Goal: Task Accomplishment & Management: Manage account settings

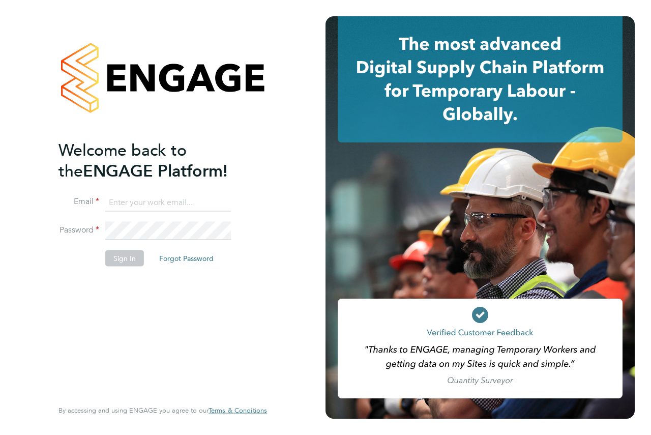
type input "andrew@axcis.co.uk"
click at [122, 264] on button "Sign In" at bounding box center [124, 258] width 39 height 16
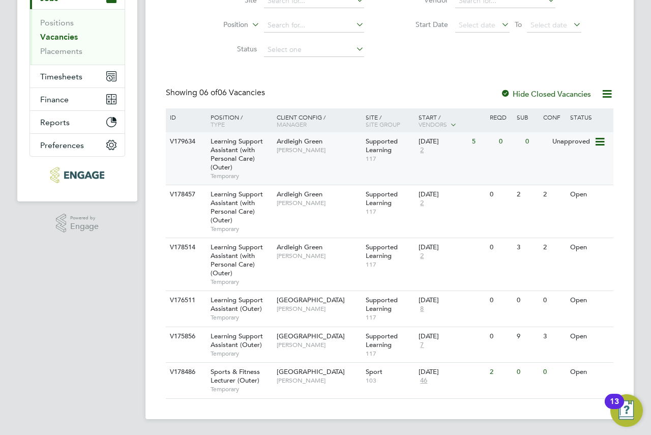
scroll to position [135, 0]
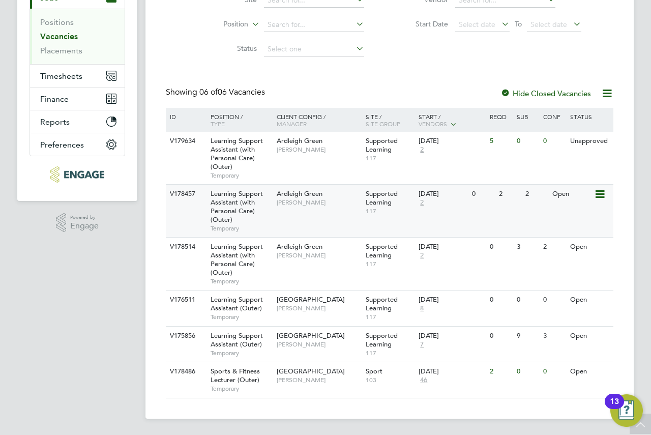
click at [403, 208] on span "117" at bounding box center [390, 211] width 48 height 8
drag, startPoint x: 454, startPoint y: 149, endPoint x: 351, endPoint y: 212, distance: 121.0
click at [351, 212] on div "V178457 Learning Support Assistant (with Personal Care) (Outer) Temporary Ardle…" at bounding box center [390, 210] width 448 height 53
click at [349, 159] on div "V179634 Learning Support Assistant (with Personal Care) (Outer) Temporary Ardle…" at bounding box center [390, 158] width 448 height 52
click at [319, 269] on div "V178514 Learning Support Assistant (with Personal Care) (Outer) Temporary Ardle…" at bounding box center [390, 263] width 448 height 53
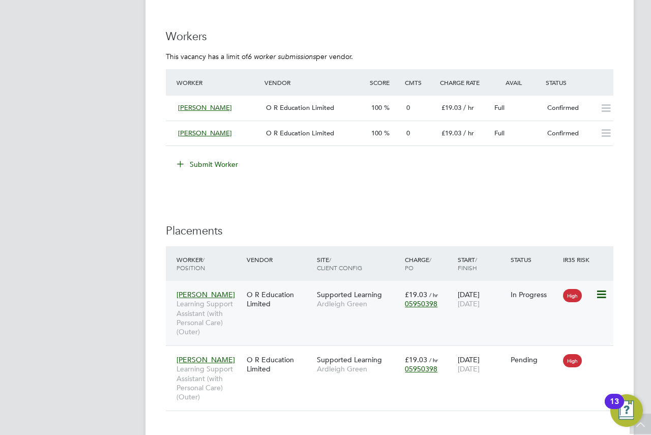
click at [297, 311] on div "O R Education Limited" at bounding box center [279, 299] width 70 height 28
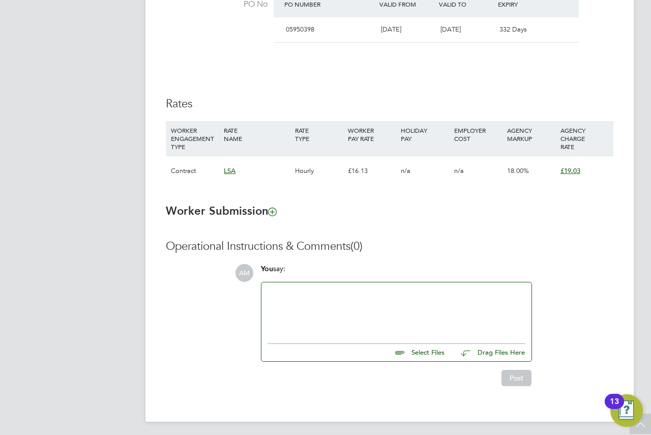
scroll to position [632, 0]
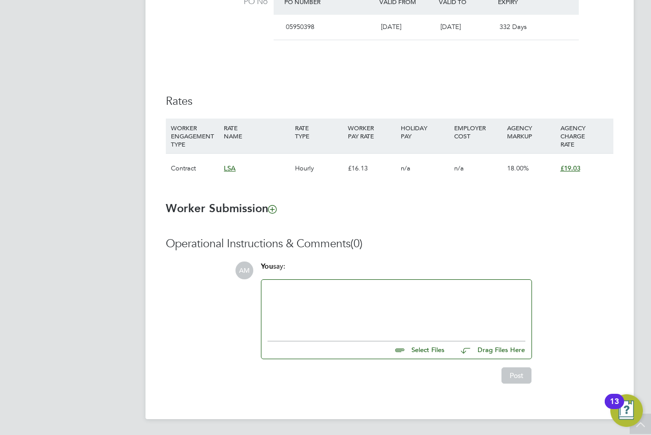
click at [326, 296] on div at bounding box center [397, 308] width 258 height 44
click at [416, 350] on input "file" at bounding box center [449, 348] width 153 height 14
click at [400, 342] on input "file" at bounding box center [449, 348] width 153 height 14
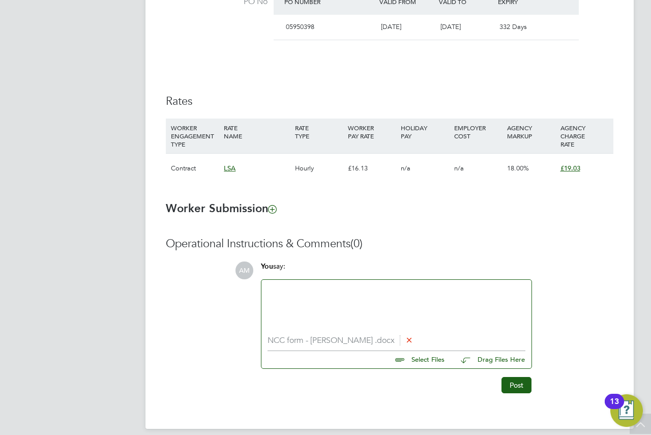
click at [350, 301] on div at bounding box center [397, 308] width 258 height 44
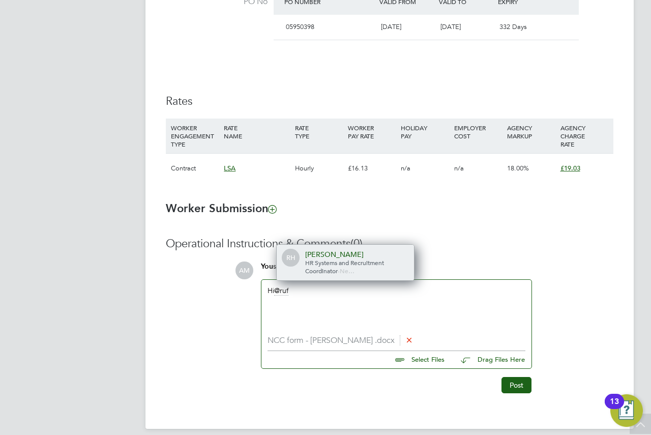
click at [330, 250] on div "[PERSON_NAME]" at bounding box center [356, 254] width 102 height 9
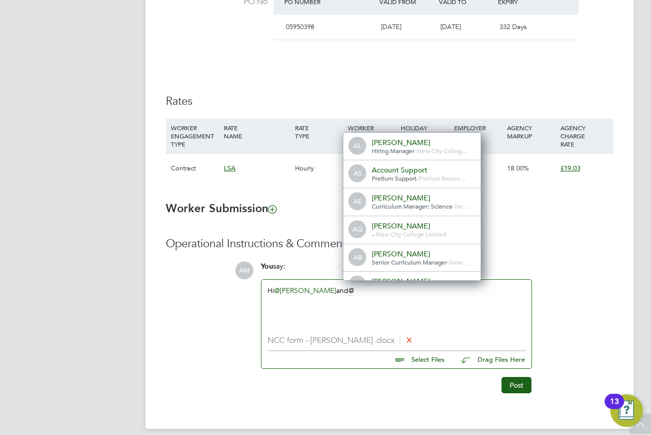
click at [357, 295] on div "Hi @Rufena Haque ​ and" at bounding box center [397, 308] width 258 height 44
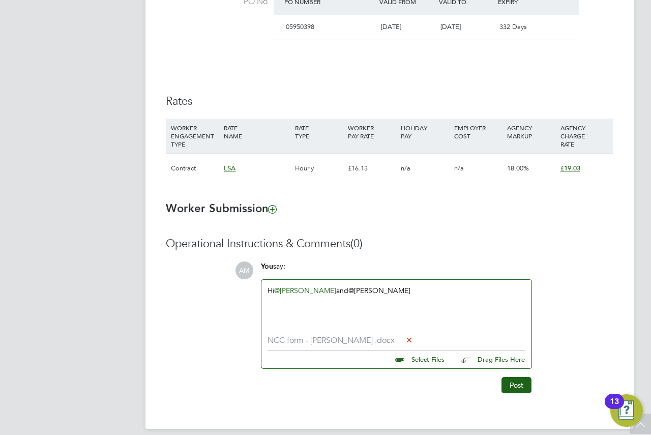
click at [389, 298] on div "Hi @Rufena Haque ​ and @Karen" at bounding box center [397, 308] width 258 height 44
drag, startPoint x: 370, startPoint y: 294, endPoint x: 349, endPoint y: 293, distance: 21.4
click at [349, 293] on div "Hi @Rufena Haque ​ and @Karen" at bounding box center [397, 308] width 258 height 44
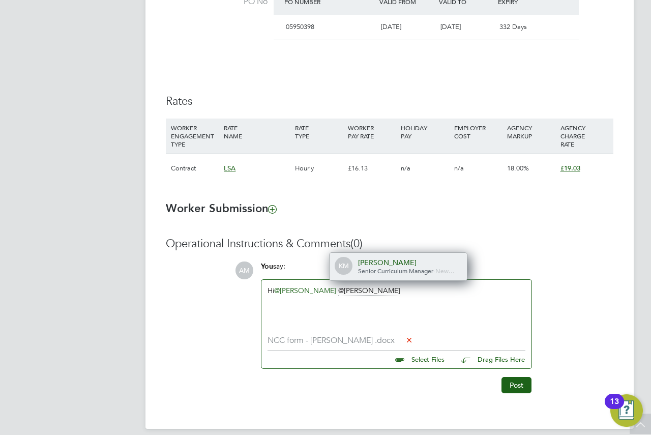
click at [365, 265] on div "[PERSON_NAME]" at bounding box center [409, 262] width 102 height 9
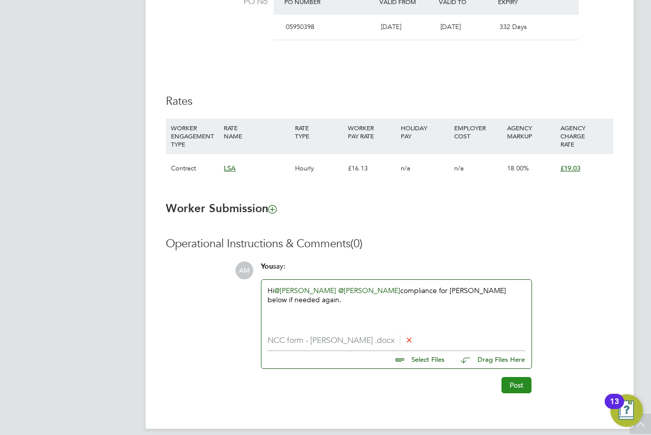
click at [516, 387] on button "Post" at bounding box center [517, 385] width 30 height 16
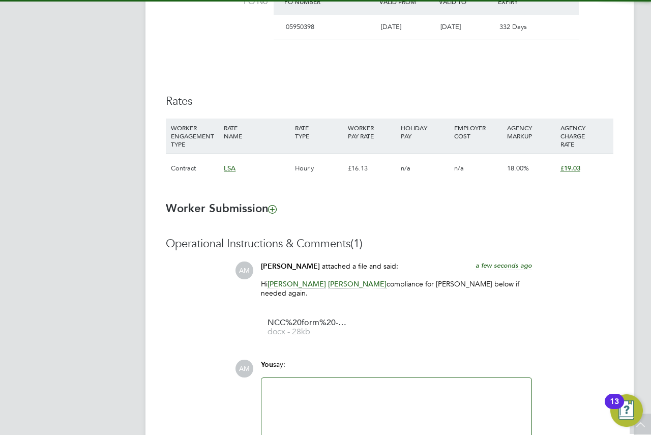
drag, startPoint x: 491, startPoint y: 304, endPoint x: 485, endPoint y: 267, distance: 37.6
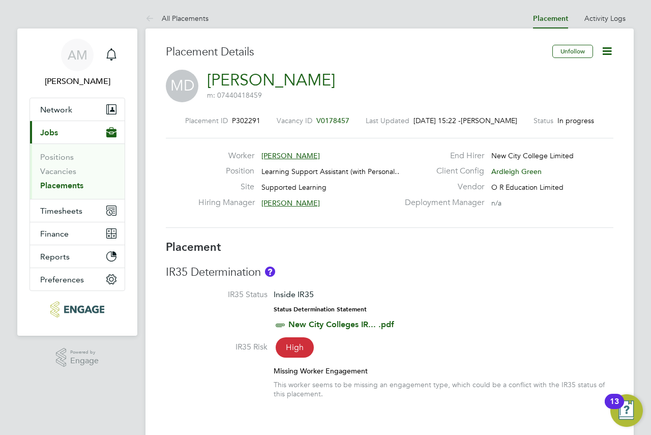
click at [82, 136] on button "Current page: Jobs" at bounding box center [77, 132] width 95 height 22
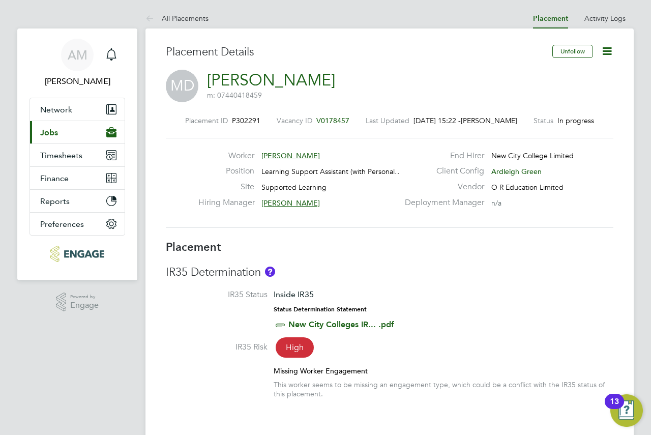
click at [58, 138] on button "Current page: Jobs" at bounding box center [77, 132] width 95 height 22
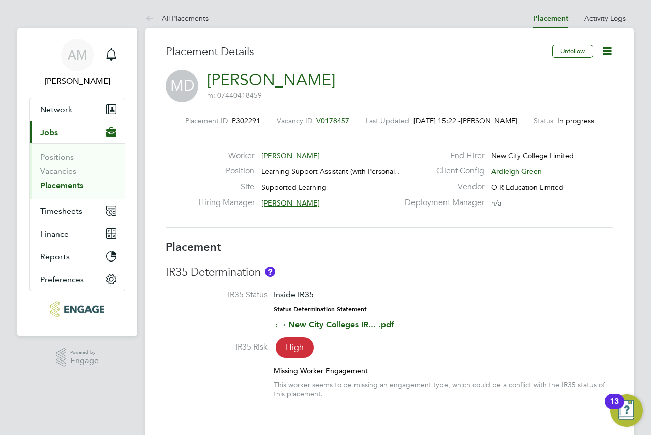
click at [53, 135] on span "Jobs" at bounding box center [49, 133] width 18 height 10
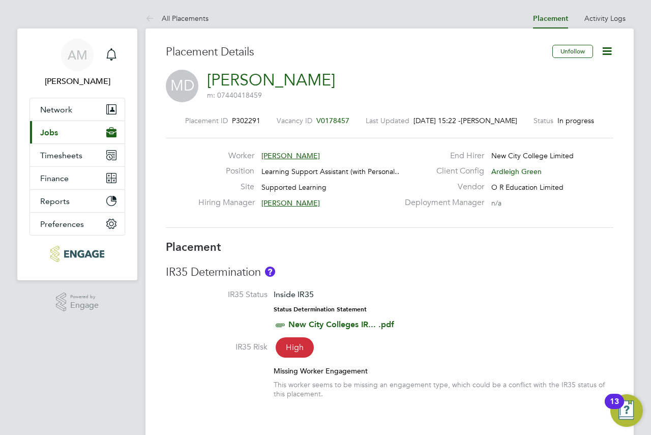
click at [52, 134] on span "Jobs" at bounding box center [49, 133] width 18 height 10
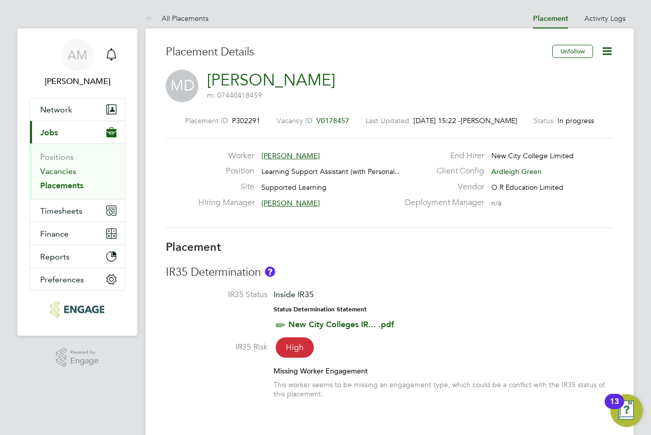
click at [59, 174] on link "Vacancies" at bounding box center [58, 171] width 36 height 10
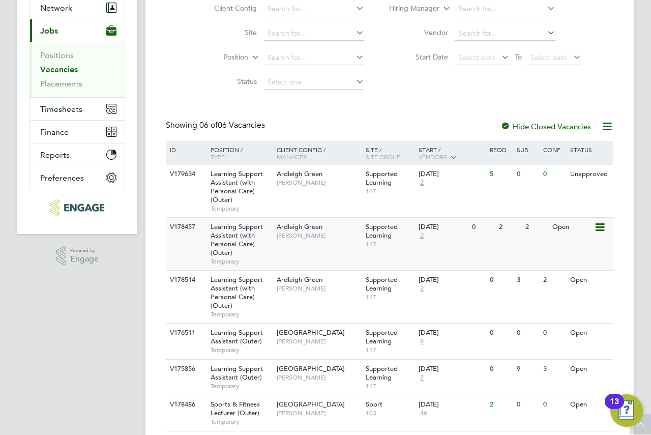
drag, startPoint x: 479, startPoint y: 246, endPoint x: 438, endPoint y: 239, distance: 42.2
click at [438, 239] on div "01 Sep 2025 2" at bounding box center [442, 231] width 53 height 27
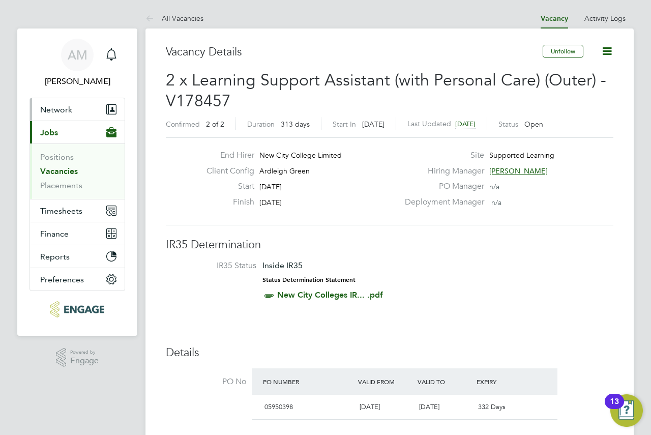
click at [62, 106] on span "Network" at bounding box center [56, 110] width 32 height 10
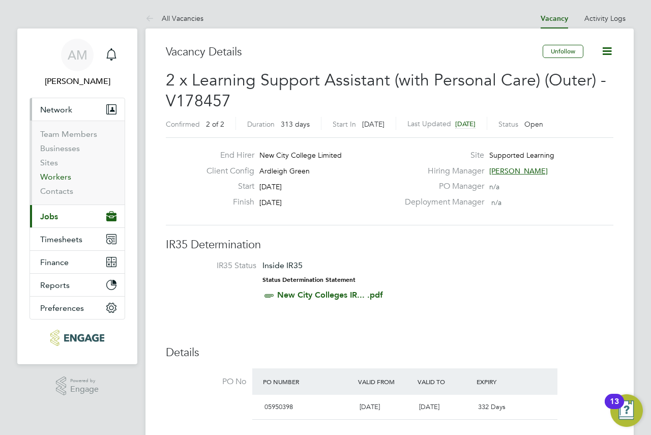
click at [58, 174] on link "Workers" at bounding box center [55, 177] width 31 height 10
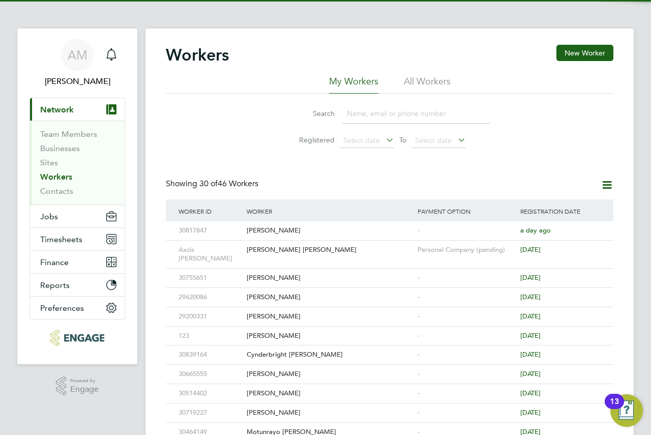
click at [418, 112] on input at bounding box center [416, 114] width 149 height 20
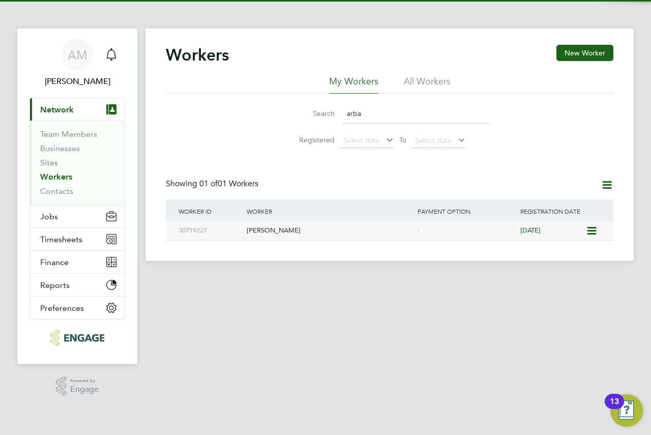
type input "arba"
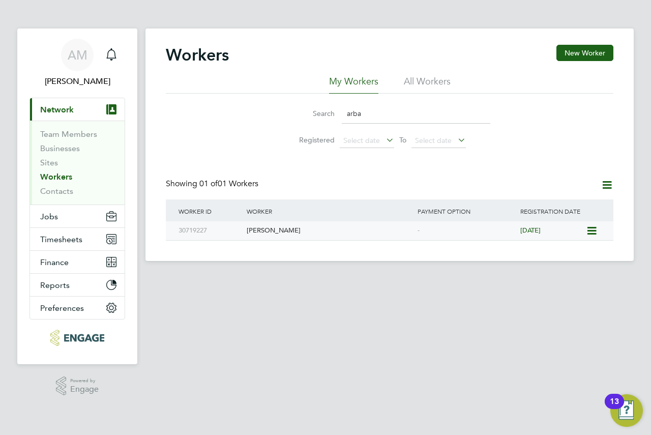
click at [326, 231] on div "[PERSON_NAME]" at bounding box center [329, 230] width 171 height 19
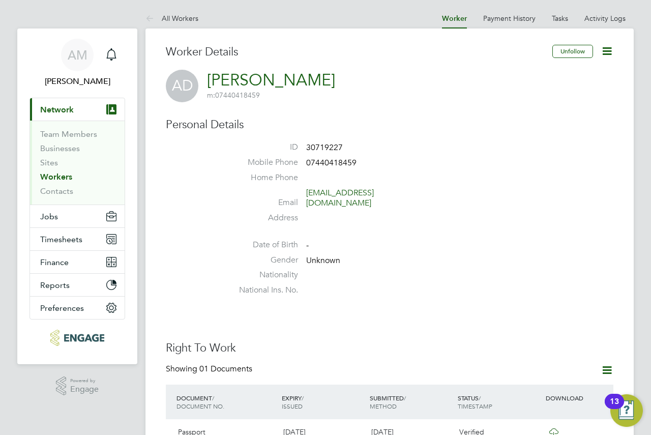
drag, startPoint x: 287, startPoint y: 80, endPoint x: 232, endPoint y: 83, distance: 55.0
click at [232, 83] on div "AD [PERSON_NAME] m: 07440418459" at bounding box center [390, 86] width 448 height 33
click at [311, 85] on div "AD Arba Dreni m: 07440418459" at bounding box center [390, 86] width 448 height 33
click at [62, 216] on button "Jobs" at bounding box center [77, 216] width 95 height 22
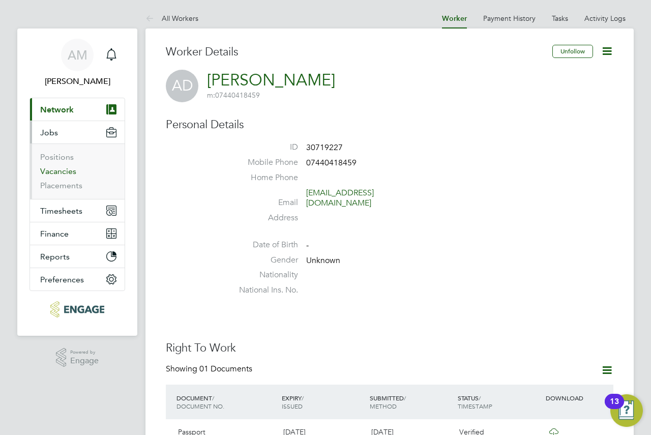
click at [61, 172] on link "Vacancies" at bounding box center [58, 171] width 36 height 10
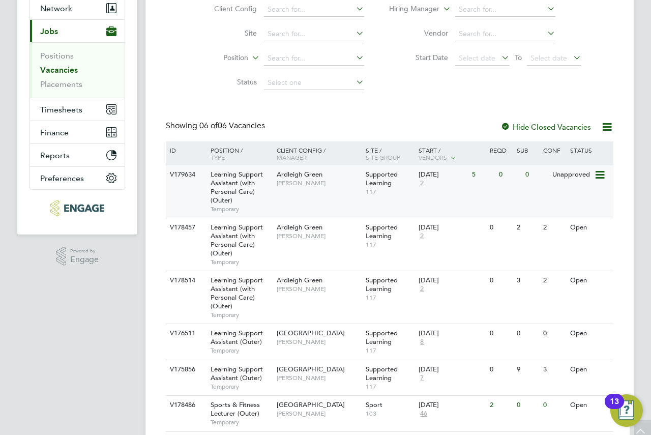
scroll to position [102, 0]
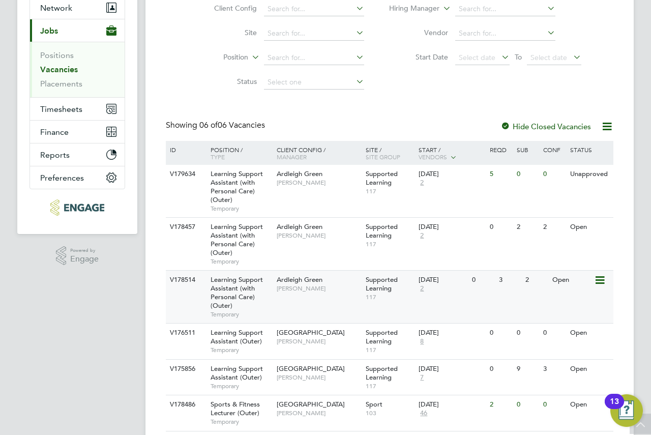
click at [352, 289] on span "[PERSON_NAME]" at bounding box center [319, 288] width 84 height 8
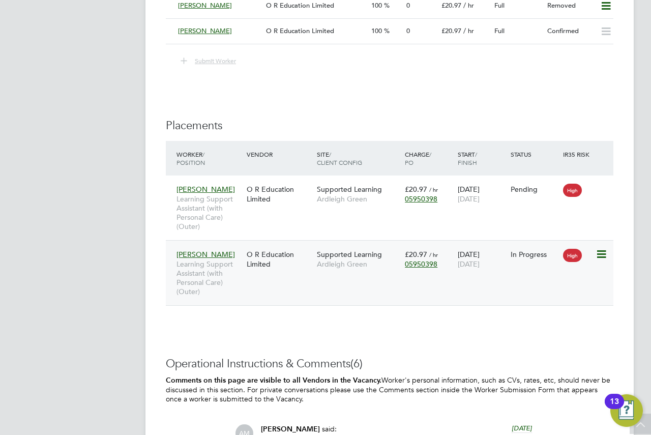
click at [284, 284] on div "[PERSON_NAME] Learning Support Assistant (with Personal Care) (Outer) O R Educa…" at bounding box center [390, 272] width 448 height 65
click at [287, 276] on div "Arba Dreni Learning Support Assistant (with Personal Care) (Outer) O R Educatio…" at bounding box center [390, 272] width 448 height 65
click at [248, 265] on div "O R Education Limited" at bounding box center [279, 259] width 70 height 28
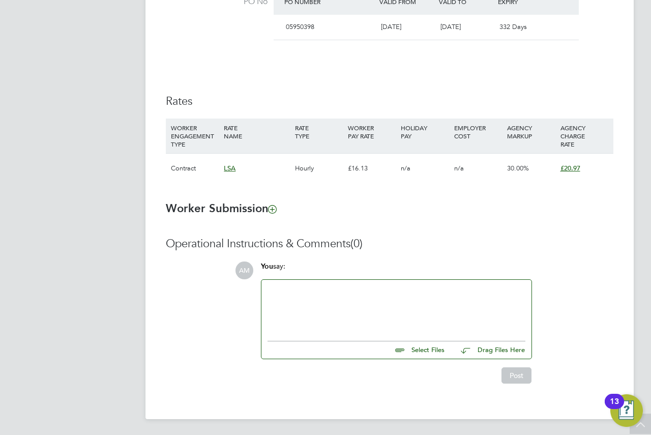
drag, startPoint x: 307, startPoint y: 35, endPoint x: 273, endPoint y: 4, distance: 45.4
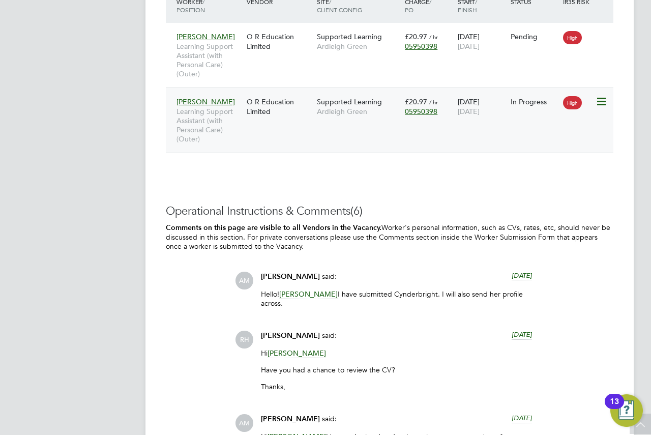
click at [281, 129] on div "Arba Dreni Learning Support Assistant (with Personal Care) (Outer) O R Educatio…" at bounding box center [390, 120] width 448 height 65
click at [273, 121] on div "Arba Dreni Learning Support Assistant (with Personal Care) (Outer) O R Educatio…" at bounding box center [390, 120] width 448 height 65
drag, startPoint x: 272, startPoint y: 119, endPoint x: 244, endPoint y: 104, distance: 31.4
click at [244, 104] on div "O R Education Limited" at bounding box center [279, 106] width 70 height 28
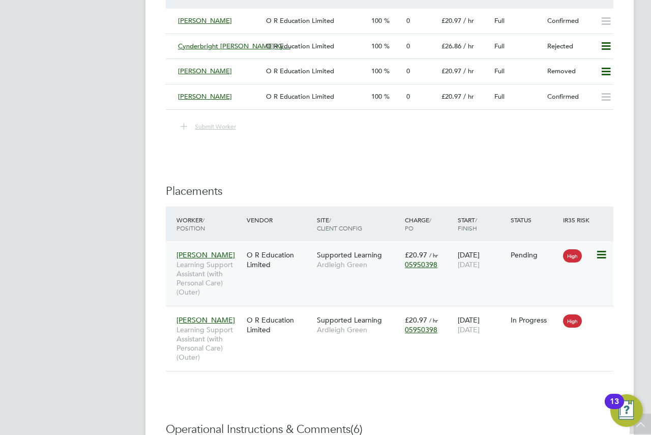
scroll to position [2153, 0]
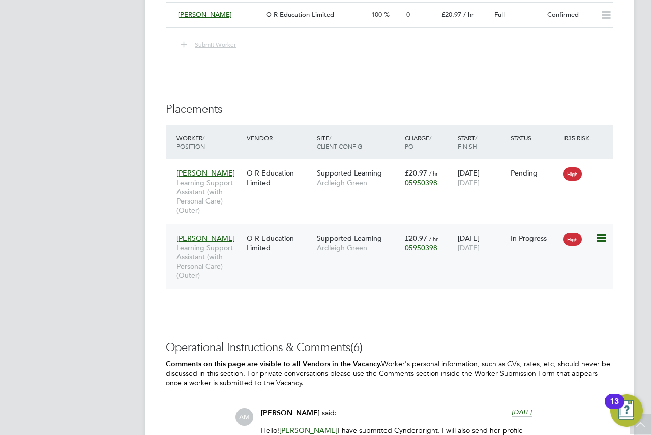
click at [303, 245] on div "O R Education Limited" at bounding box center [279, 242] width 70 height 28
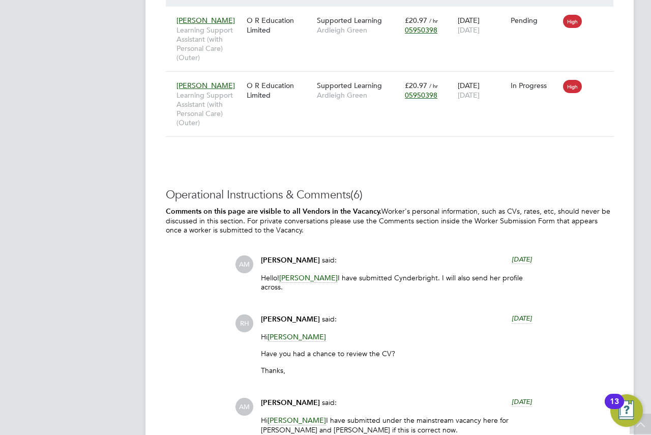
scroll to position [2052, 0]
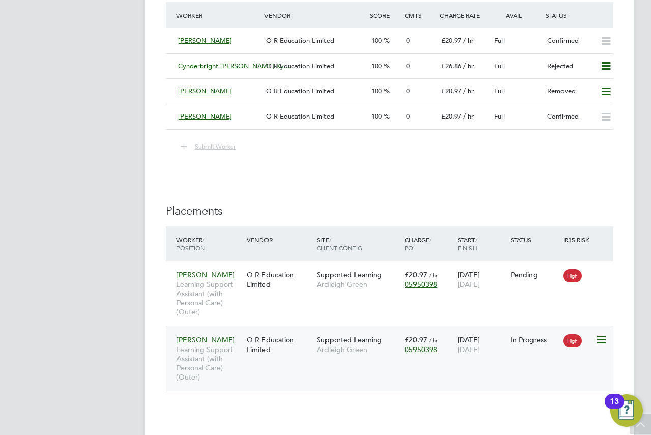
click at [264, 340] on div "O R Education Limited" at bounding box center [279, 344] width 70 height 28
click at [279, 309] on div "Nasrin Sultana Learning Support Assistant (with Personal Care) (Outer) O R Educ…" at bounding box center [390, 293] width 448 height 65
click at [268, 286] on div "O R Education Limited" at bounding box center [279, 279] width 70 height 28
click at [306, 278] on div "O R Education Limited" at bounding box center [279, 279] width 70 height 28
drag, startPoint x: 287, startPoint y: 204, endPoint x: 275, endPoint y: 195, distance: 15.4
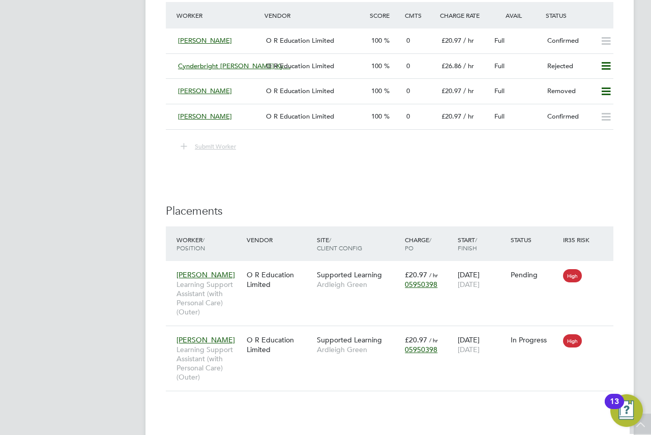
click at [284, 279] on div "O R Education Limited" at bounding box center [279, 279] width 70 height 28
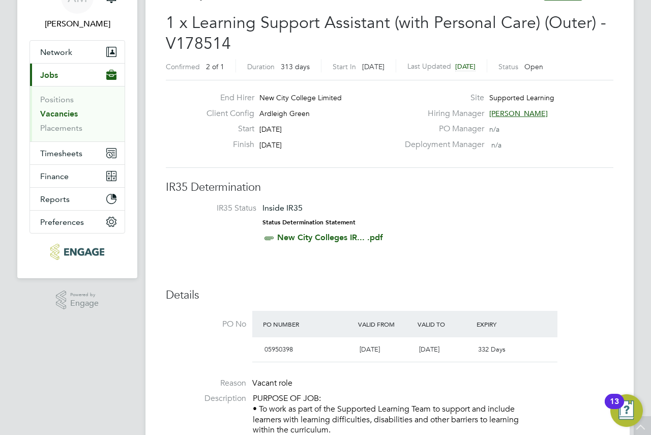
scroll to position [0, 0]
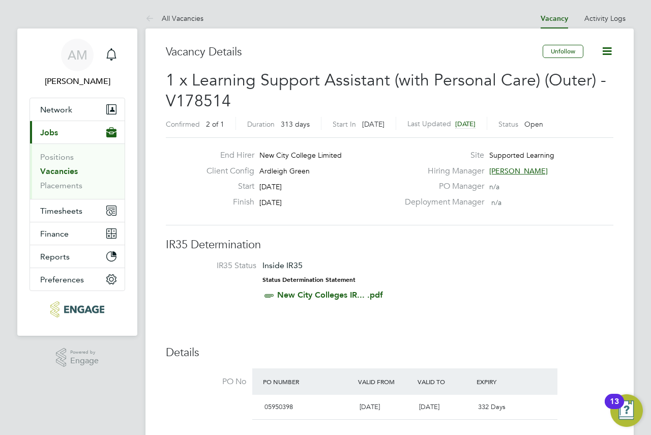
click at [606, 52] on icon at bounding box center [607, 51] width 13 height 13
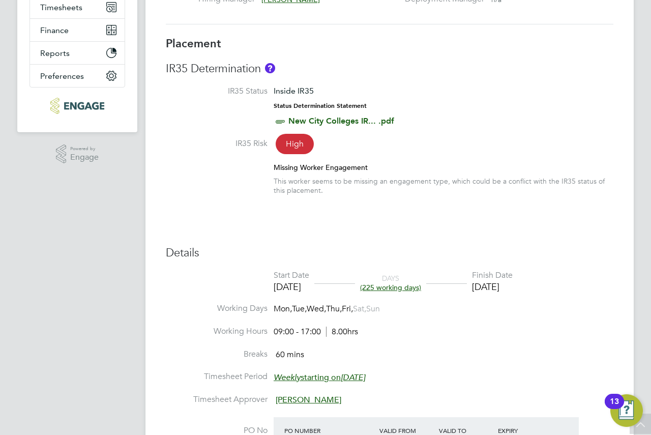
scroll to position [96, 0]
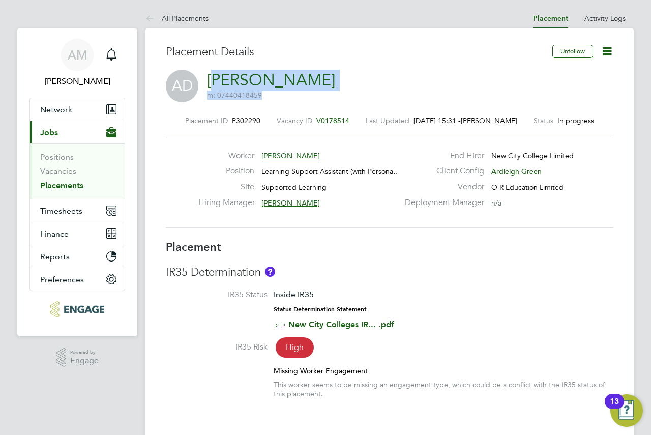
drag, startPoint x: 295, startPoint y: 77, endPoint x: 273, endPoint y: 74, distance: 22.2
click at [217, 75] on div "AD Arba Dreni m: 07440418459" at bounding box center [390, 87] width 448 height 35
click at [365, 73] on div "AD Arba Dreni m: 07440418459" at bounding box center [390, 87] width 448 height 35
click at [263, 80] on link "[PERSON_NAME]" at bounding box center [271, 80] width 128 height 20
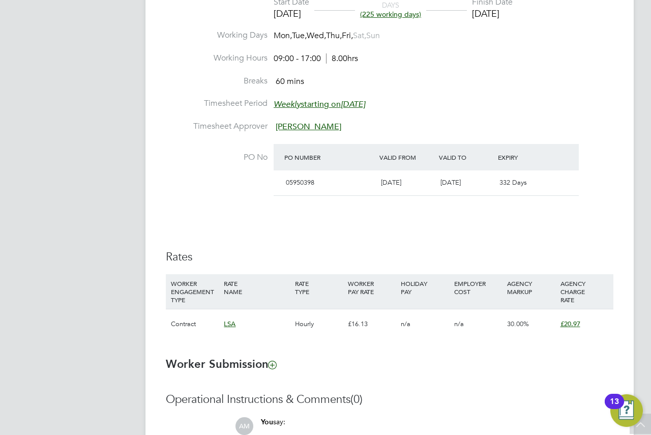
scroll to position [327, 0]
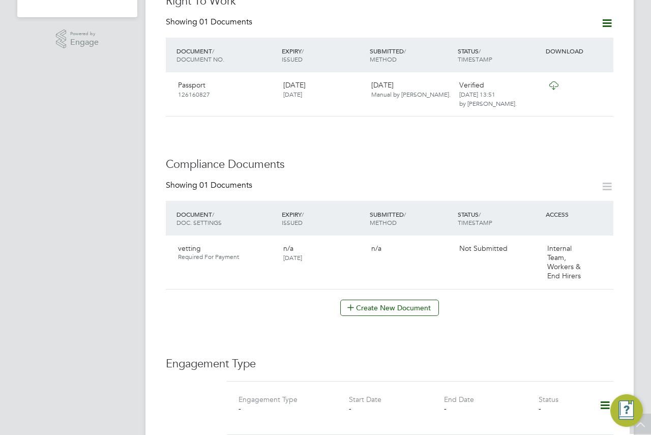
scroll to position [509, 0]
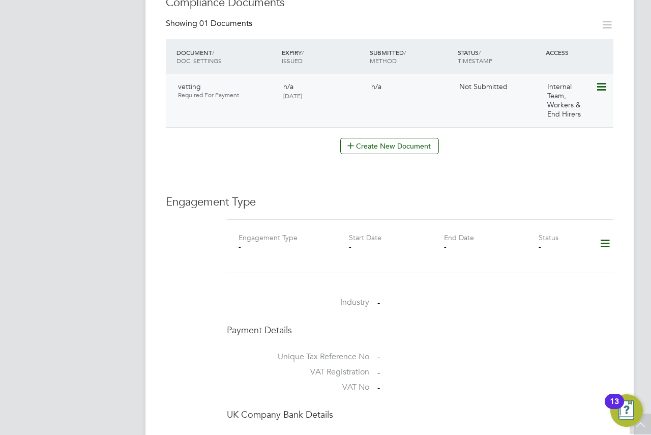
click at [595, 78] on div "Internal Team, Workers & End Hirers" at bounding box center [569, 100] width 53 height 45
click at [597, 81] on icon at bounding box center [601, 87] width 10 height 12
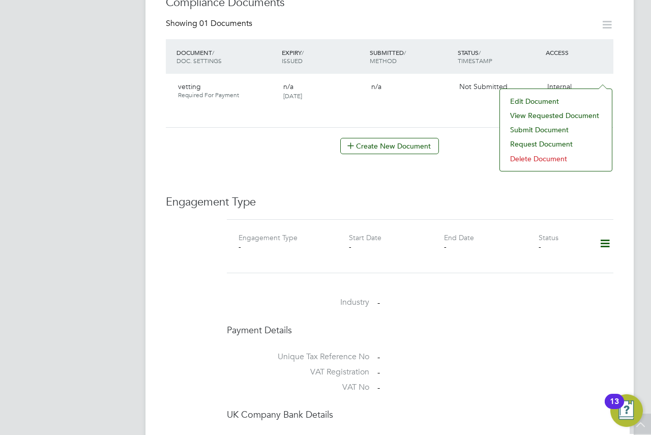
click at [541, 113] on li "View Requested Document" at bounding box center [556, 115] width 102 height 14
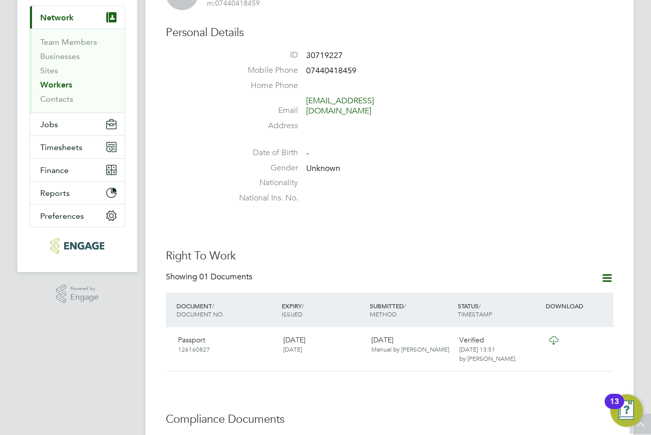
scroll to position [397, 0]
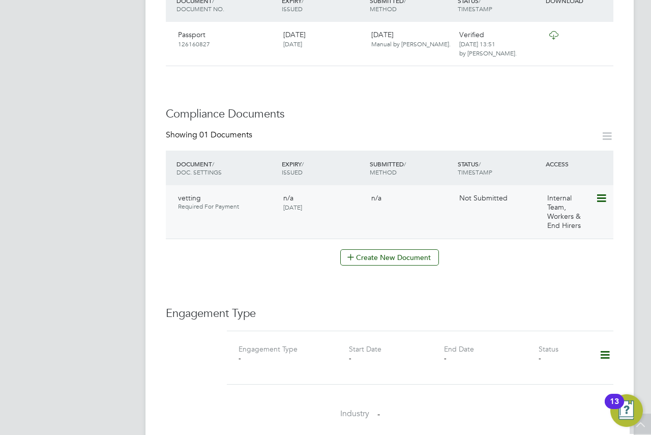
click at [606, 192] on icon at bounding box center [601, 198] width 10 height 12
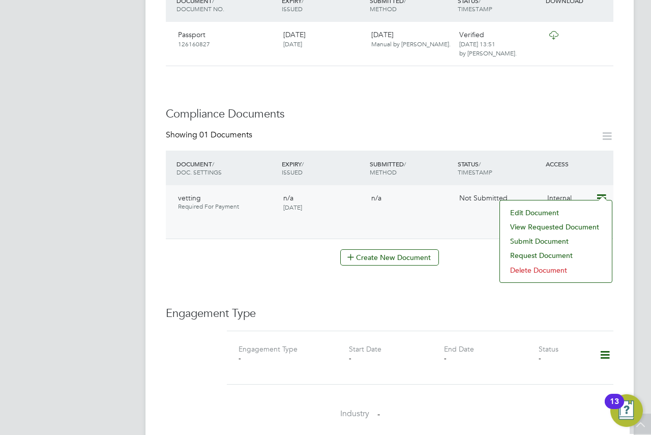
click at [547, 227] on li "View Requested Document" at bounding box center [556, 227] width 102 height 14
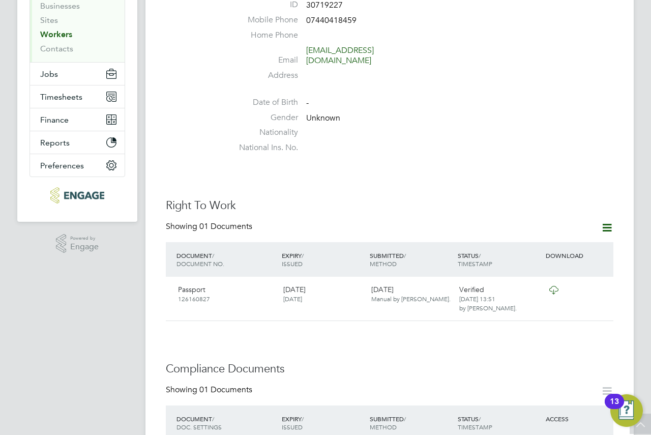
scroll to position [0, 0]
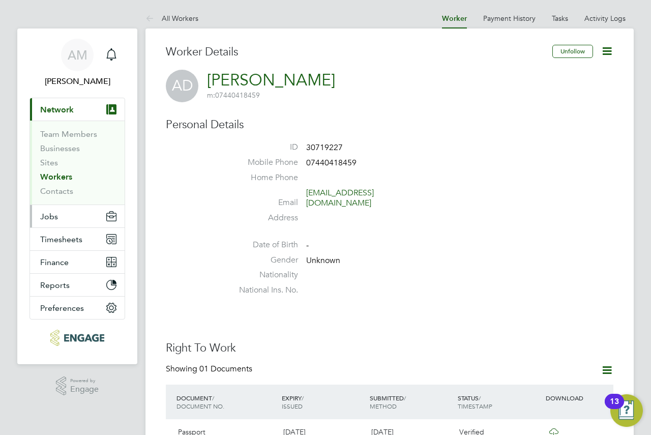
click at [63, 214] on button "Jobs" at bounding box center [77, 216] width 95 height 22
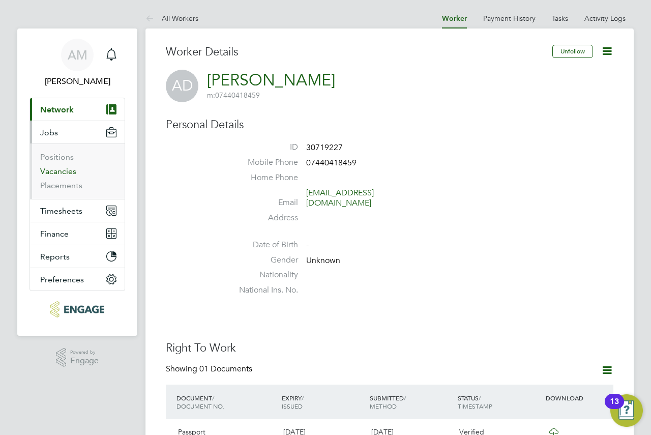
click at [67, 170] on link "Vacancies" at bounding box center [58, 171] width 36 height 10
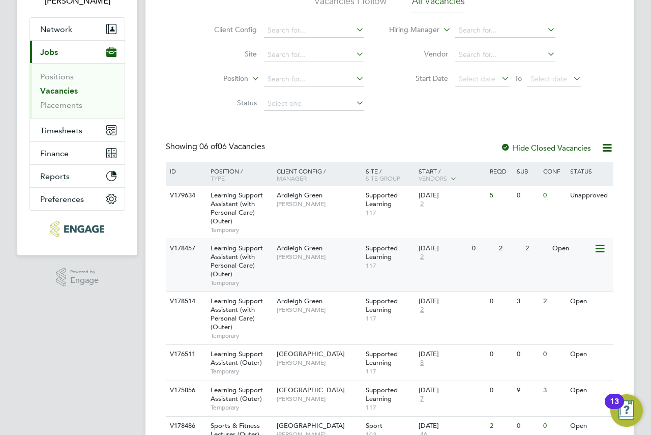
scroll to position [135, 0]
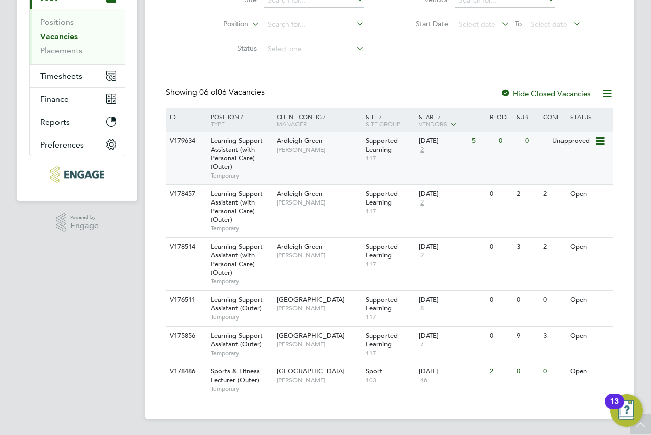
drag, startPoint x: 318, startPoint y: 168, endPoint x: 306, endPoint y: 162, distance: 13.4
click at [306, 162] on div "V179634 Learning Support Assistant (with Personal Care) (Outer) Temporary Ardle…" at bounding box center [390, 158] width 448 height 52
click at [571, 141] on div "Unapproved" at bounding box center [572, 141] width 44 height 19
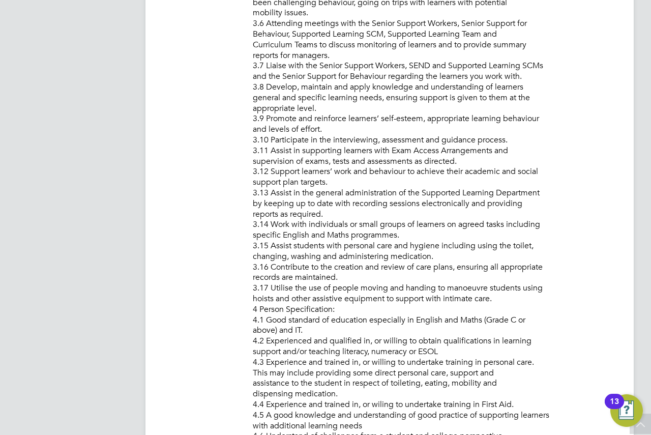
scroll to position [916, 0]
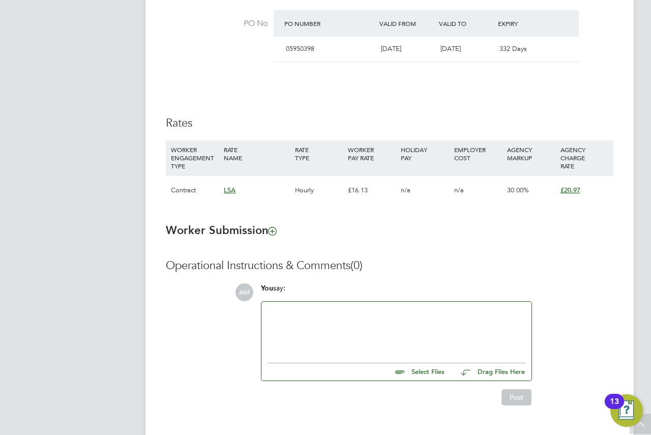
click at [407, 371] on input "file" at bounding box center [449, 370] width 153 height 14
type input "C:\fakepath\NCC form - Arba Dreni .docx"
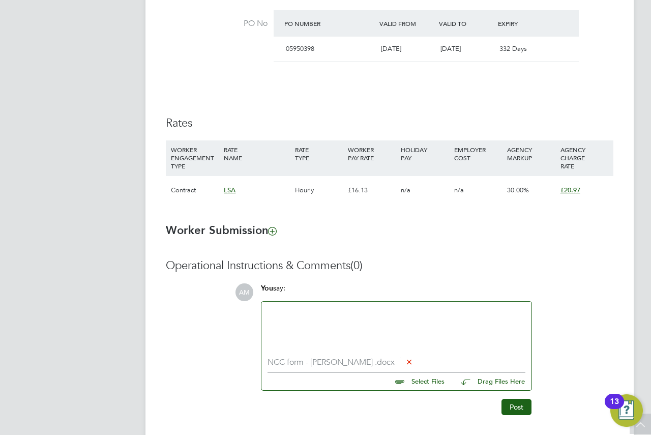
click at [340, 363] on li "NCC form - Arba Dreni .docx" at bounding box center [397, 363] width 258 height 10
click at [320, 334] on div at bounding box center [397, 330] width 258 height 44
click at [303, 319] on div at bounding box center [397, 330] width 258 height 44
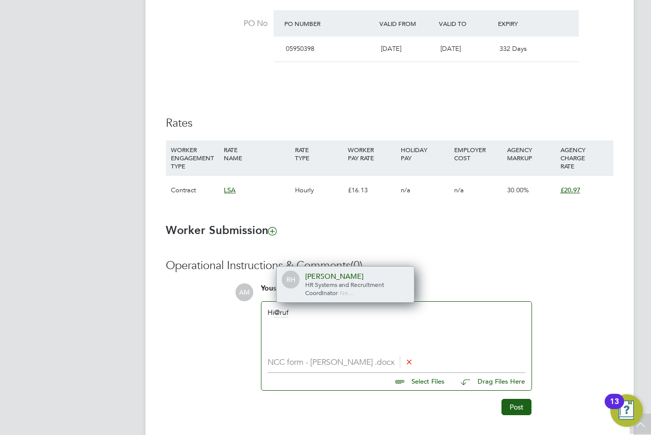
click at [319, 290] on span "HR Systems and Recruitment Coordinator" at bounding box center [344, 288] width 79 height 16
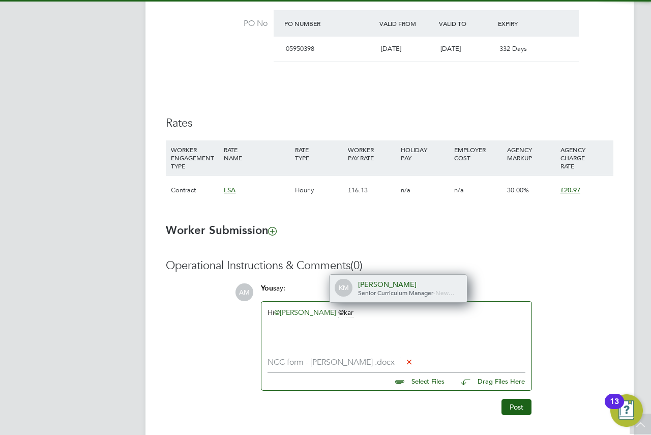
click at [397, 290] on span "Senior Curriculum Manager" at bounding box center [395, 293] width 75 height 8
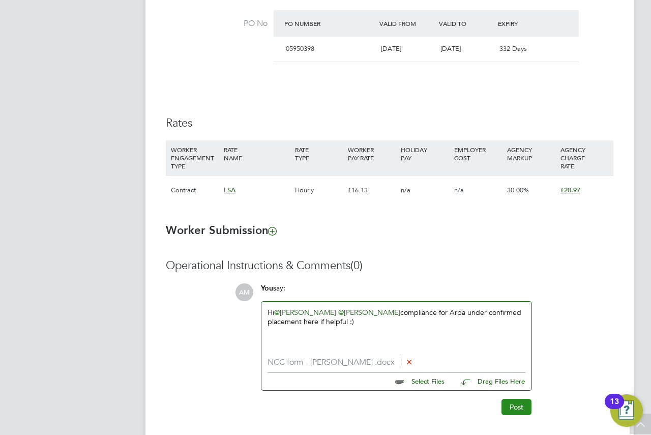
click at [512, 406] on button "Post" at bounding box center [517, 407] width 30 height 16
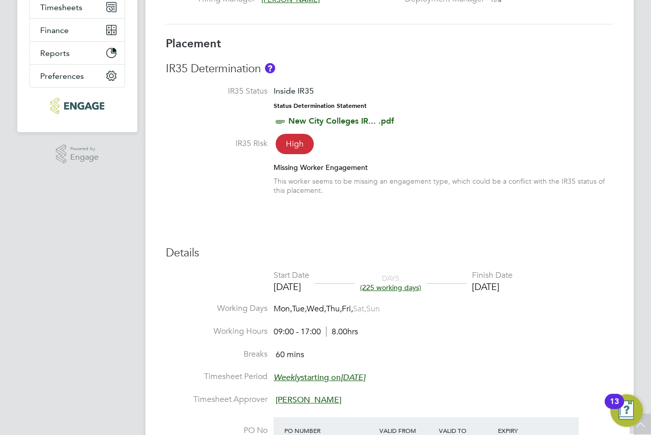
drag, startPoint x: 446, startPoint y: 233, endPoint x: 443, endPoint y: 214, distance: 18.5
drag, startPoint x: 443, startPoint y: 214, endPoint x: 383, endPoint y: 159, distance: 82.1
click at [383, 159] on li "IR35 Risk High Missing Worker Engagement This worker seems to be missing an eng…" at bounding box center [390, 171] width 448 height 67
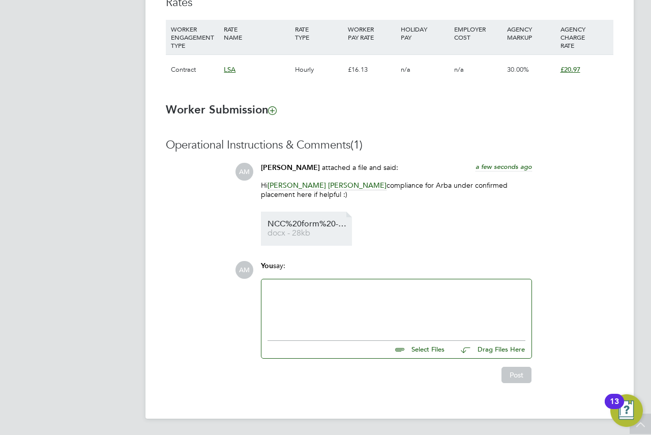
click at [314, 220] on span "NCC%20form%20-%20Arba%20Dreni%20" at bounding box center [308, 224] width 81 height 8
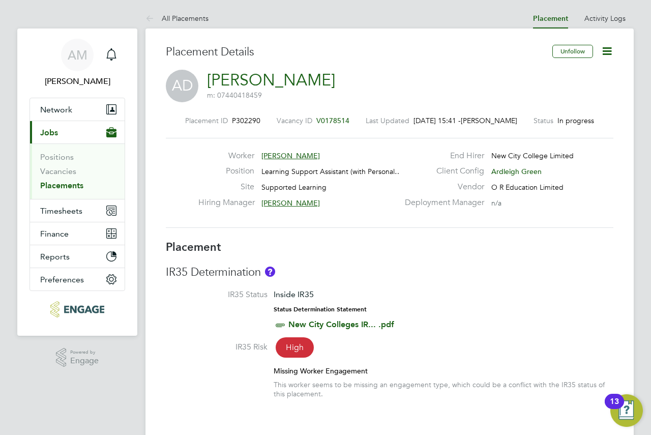
drag, startPoint x: 461, startPoint y: 140, endPoint x: 457, endPoint y: 107, distance: 32.8
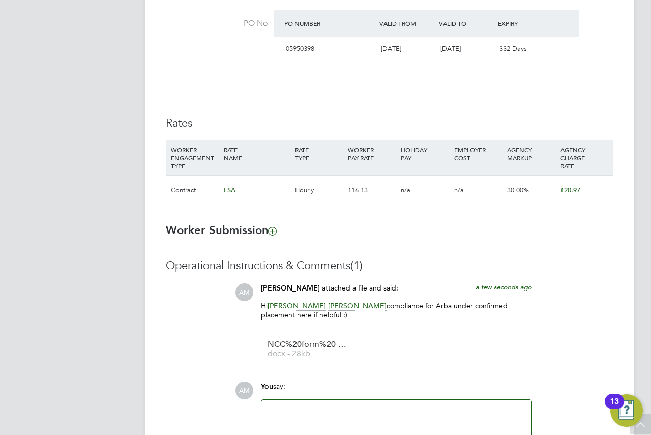
drag, startPoint x: 513, startPoint y: 199, endPoint x: 500, endPoint y: 195, distance: 13.8
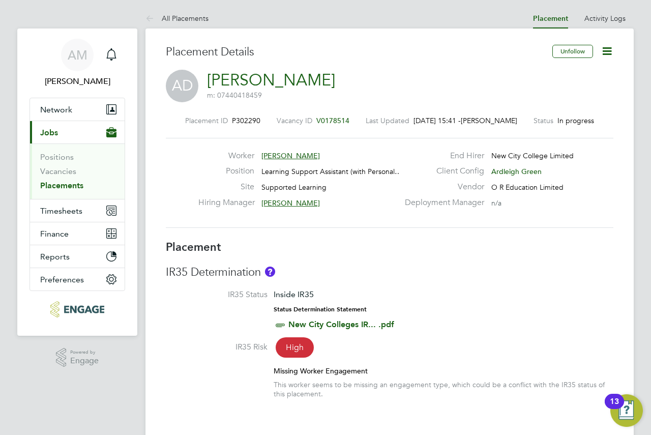
click at [609, 52] on icon at bounding box center [607, 51] width 13 height 13
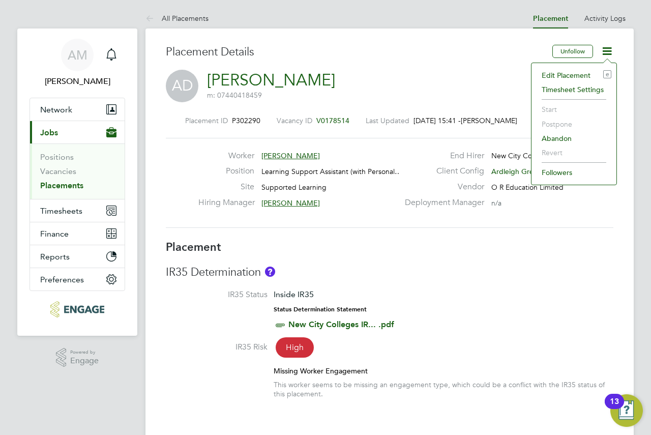
click at [609, 52] on icon at bounding box center [607, 51] width 13 height 13
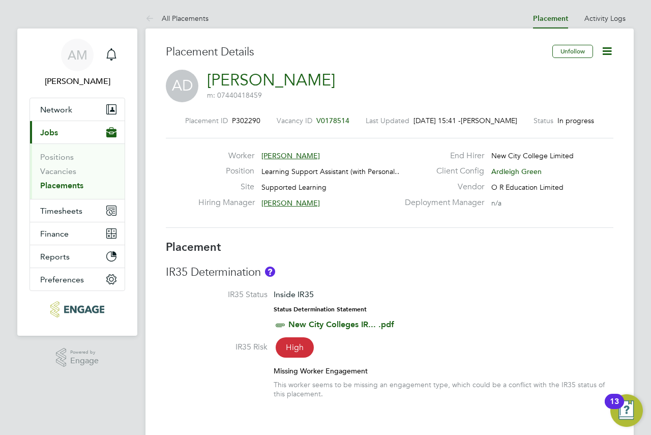
drag, startPoint x: 453, startPoint y: 83, endPoint x: 473, endPoint y: 38, distance: 49.4
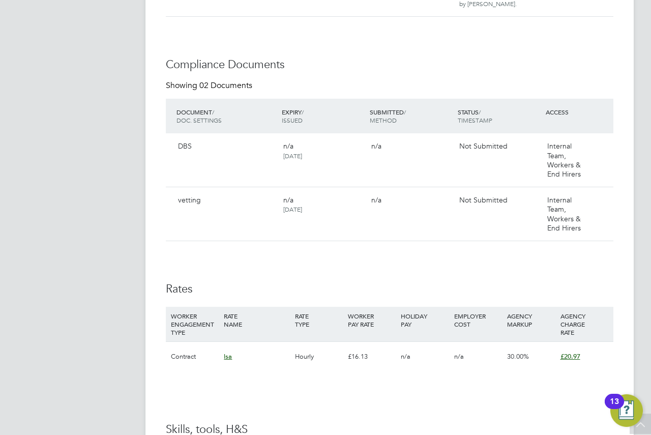
drag, startPoint x: 379, startPoint y: 207, endPoint x: 354, endPoint y: 244, distance: 44.0
click at [354, 244] on div "Availability Availability Worker is available for the job (100%) Start 01 Sep 2…" at bounding box center [390, 147] width 448 height 693
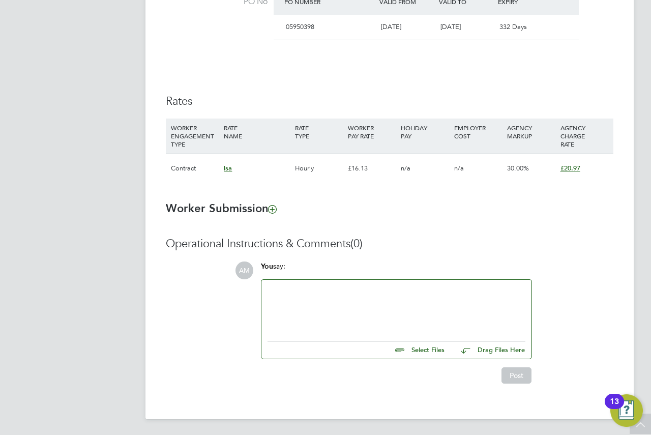
drag, startPoint x: 305, startPoint y: 276, endPoint x: 287, endPoint y: 288, distance: 21.3
click at [287, 288] on div at bounding box center [397, 308] width 258 height 44
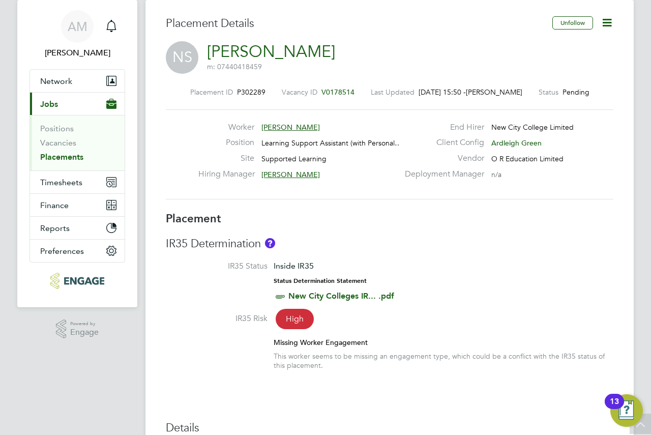
scroll to position [22, 0]
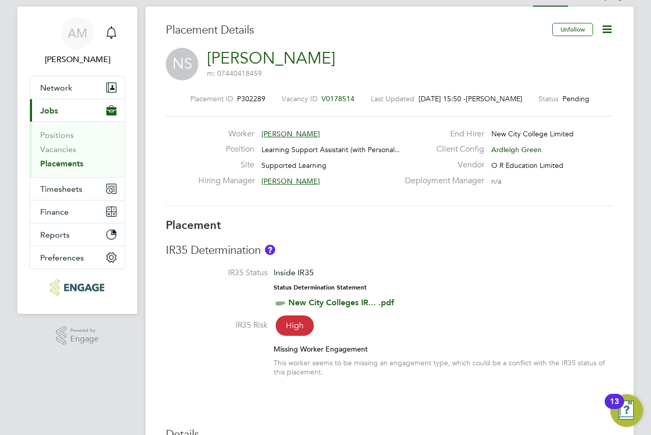
click at [601, 31] on icon at bounding box center [607, 29] width 13 height 13
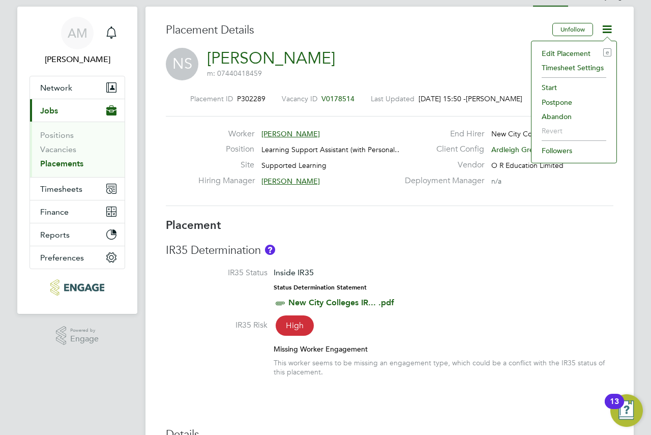
click at [558, 88] on li "Start" at bounding box center [574, 87] width 75 height 14
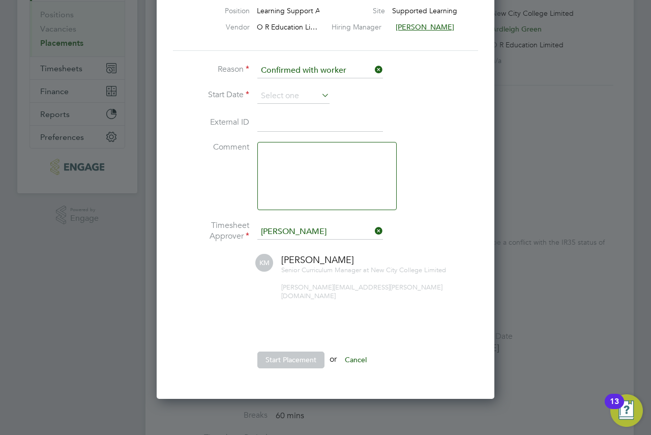
scroll to position [51, 0]
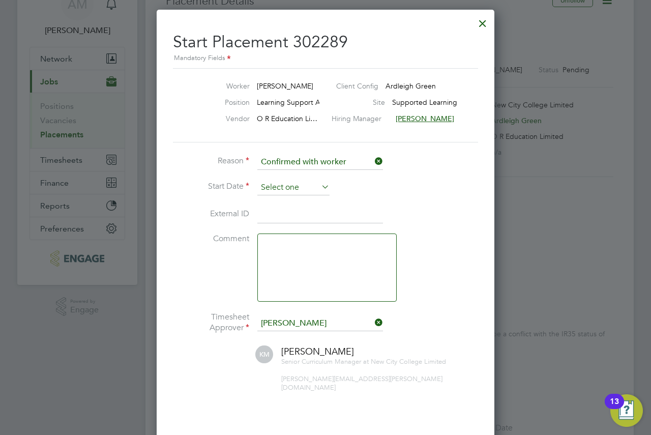
click at [290, 182] on input at bounding box center [293, 187] width 72 height 15
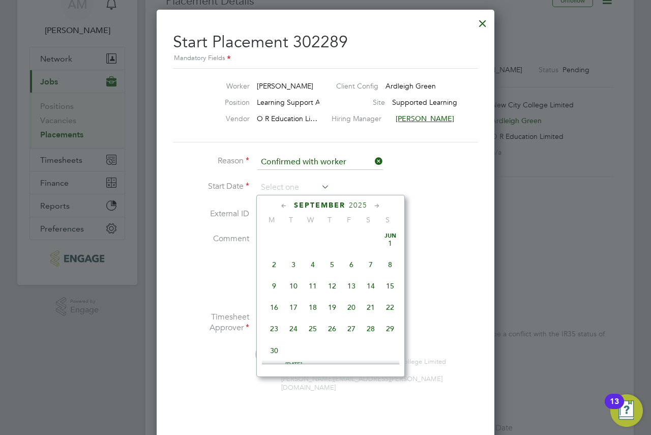
scroll to position [308, 0]
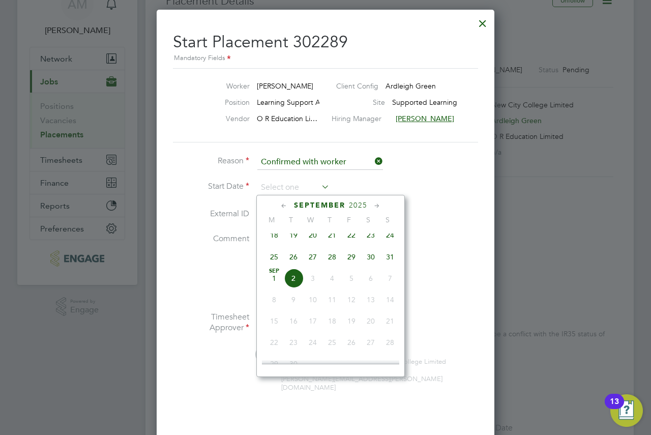
click at [367, 267] on span "30" at bounding box center [370, 256] width 19 height 19
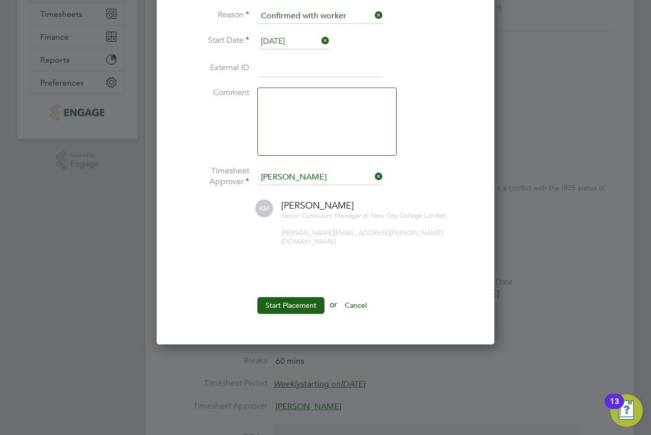
scroll to position [102, 0]
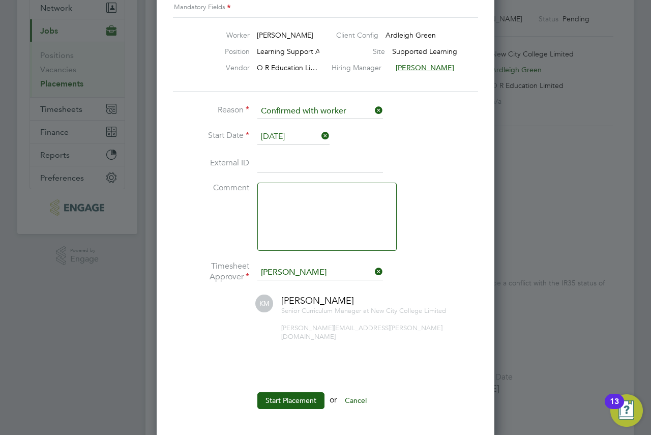
click at [311, 135] on input "30 Aug 2025" at bounding box center [293, 136] width 72 height 15
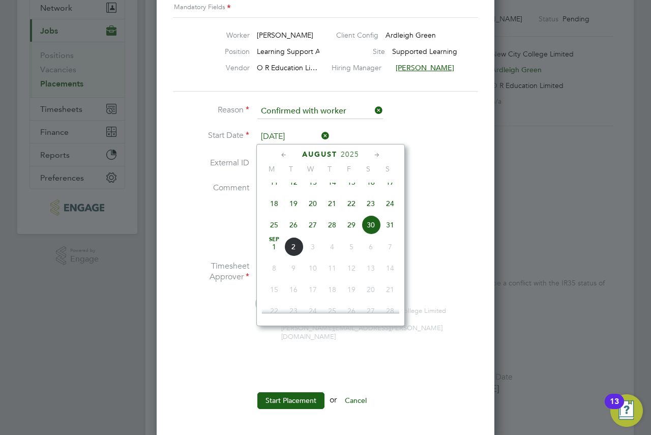
click at [355, 235] on span "29" at bounding box center [351, 224] width 19 height 19
type input "29 Aug 2025"
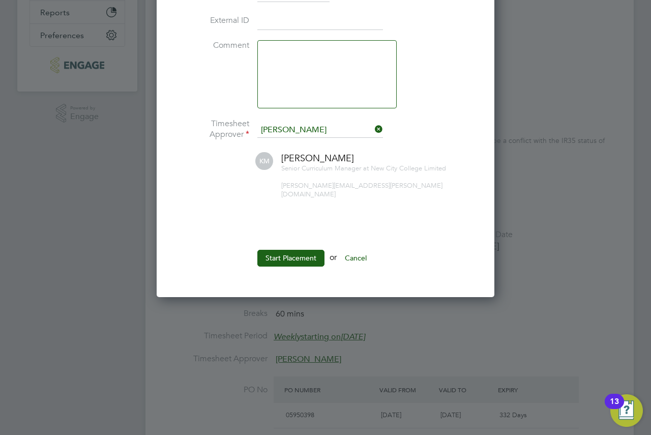
scroll to position [254, 0]
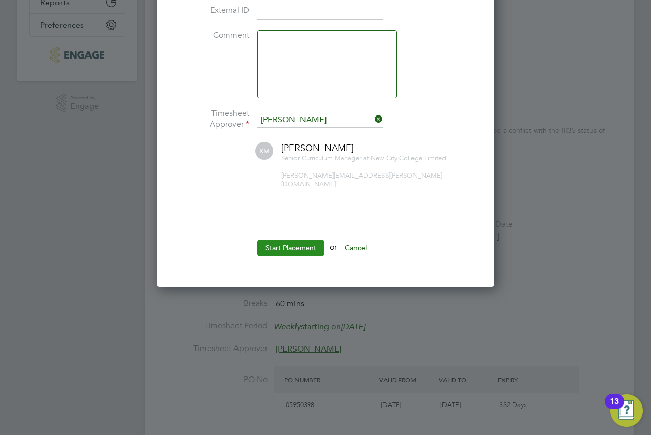
click at [302, 246] on button "Start Placement" at bounding box center [290, 248] width 67 height 16
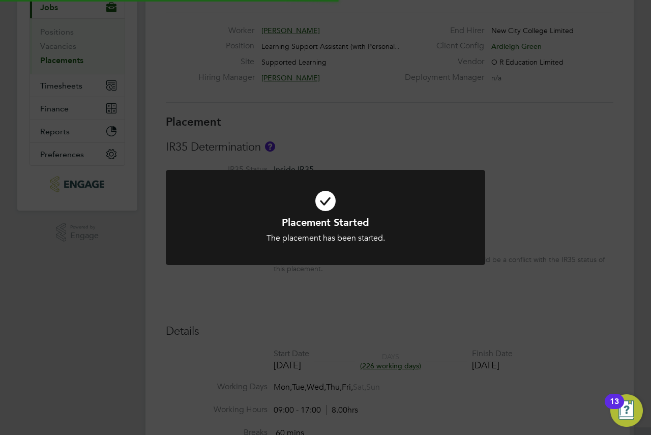
scroll to position [10, 60]
click at [376, 158] on div "Placement Started The placement has been started. Cancel Okay" at bounding box center [325, 217] width 651 height 435
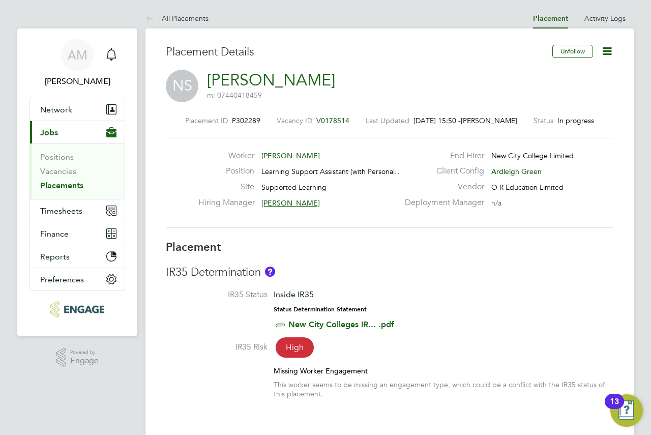
click at [311, 80] on div "NS Nasrin Sultana m: 07440418459" at bounding box center [390, 87] width 448 height 35
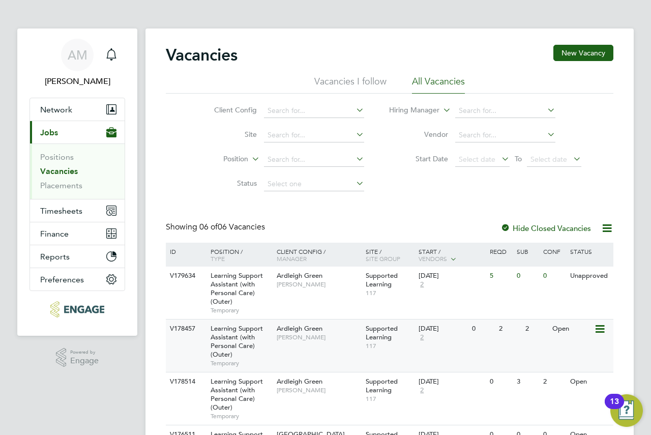
click at [326, 333] on span "[PERSON_NAME]" at bounding box center [319, 337] width 84 height 8
click at [462, 338] on div "[DATE] 2" at bounding box center [442, 333] width 53 height 27
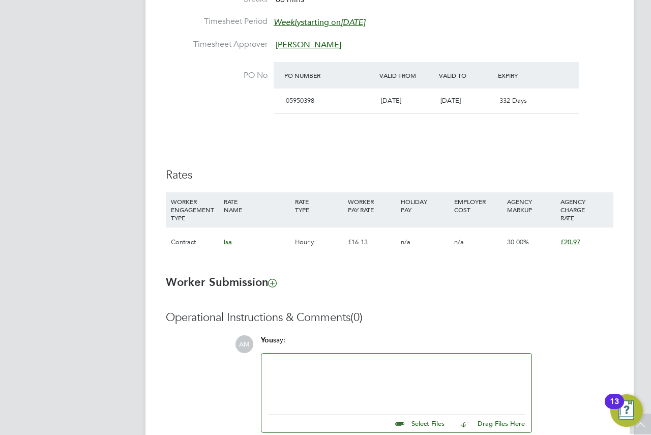
scroll to position [632, 0]
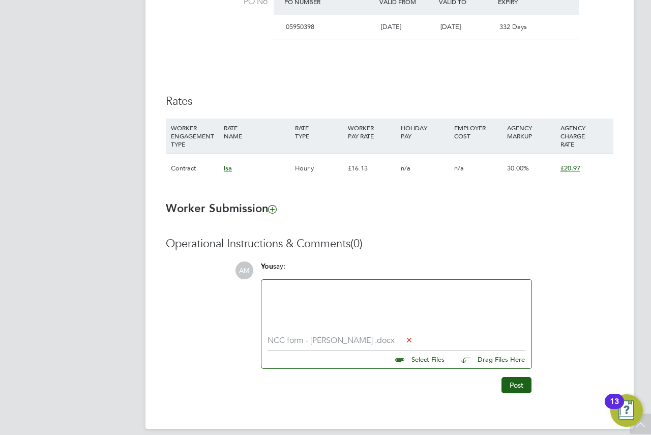
click at [362, 310] on div at bounding box center [397, 308] width 258 height 44
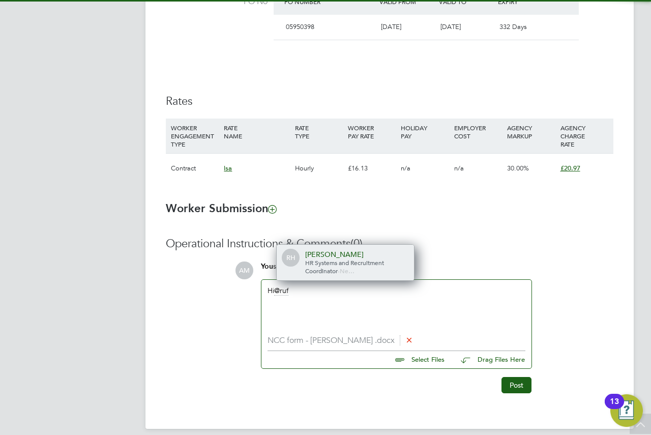
click at [345, 260] on span "HR Systems and Recruitment Coordinator" at bounding box center [344, 266] width 79 height 16
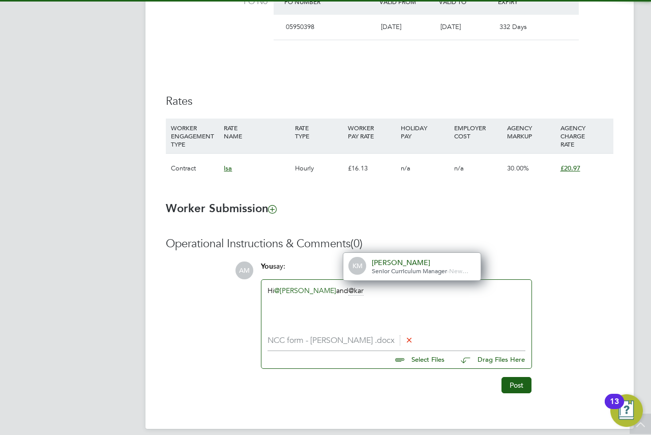
click at [426, 264] on div "[PERSON_NAME]" at bounding box center [423, 262] width 102 height 9
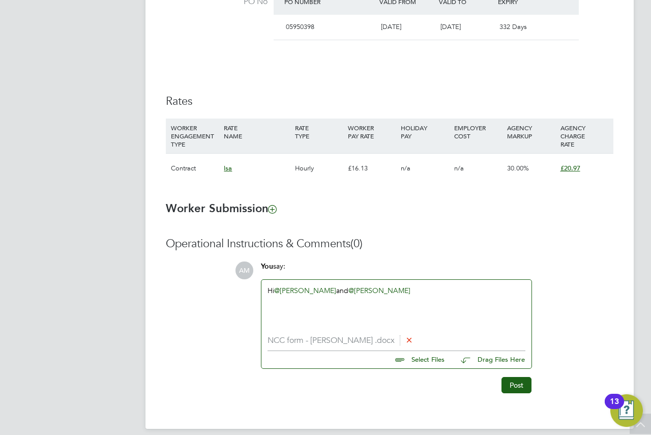
click at [390, 316] on div "Hi @Rufena Haque ​ and @Karen Marcelline ​" at bounding box center [397, 308] width 258 height 44
click at [425, 300] on div "Hi @Rufena Haque ​ and @Karen Marcelline ​" at bounding box center [397, 308] width 258 height 44
click at [527, 384] on button "Post" at bounding box center [517, 385] width 30 height 16
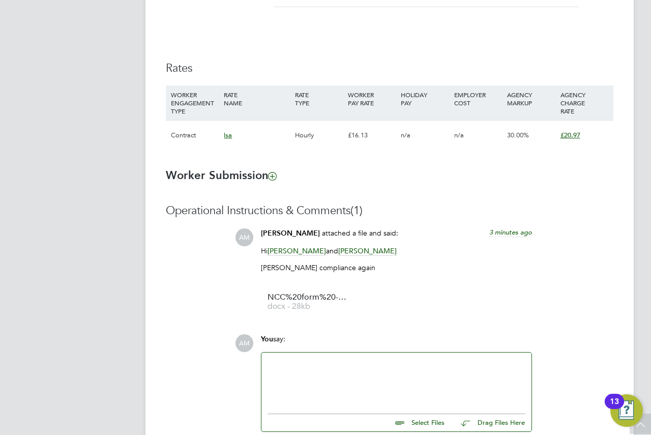
scroll to position [712, 0]
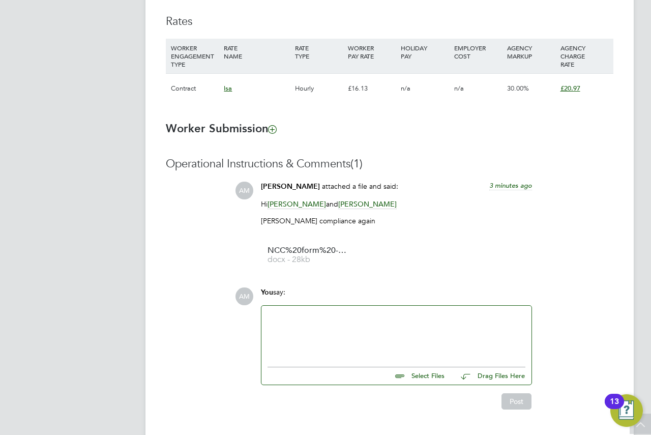
drag, startPoint x: 441, startPoint y: 332, endPoint x: 430, endPoint y: 331, distance: 10.7
drag, startPoint x: 430, startPoint y: 331, endPoint x: 408, endPoint y: 327, distance: 22.9
drag, startPoint x: 408, startPoint y: 327, endPoint x: 390, endPoint y: 325, distance: 17.9
click at [390, 325] on div at bounding box center [397, 334] width 258 height 44
click at [527, 403] on button "Post" at bounding box center [517, 401] width 30 height 16
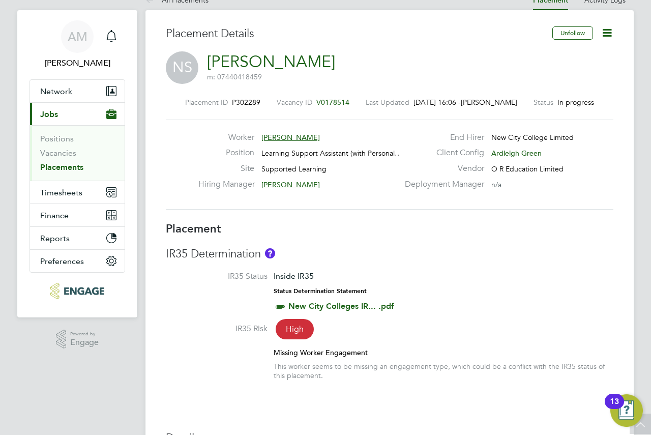
scroll to position [0, 0]
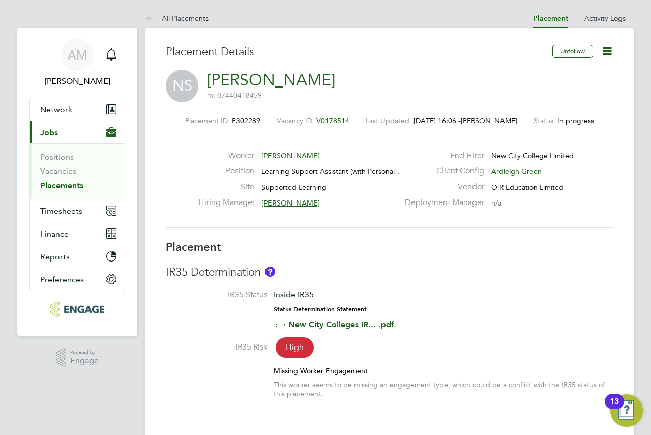
drag, startPoint x: 399, startPoint y: 82, endPoint x: 375, endPoint y: 67, distance: 29.1
click at [601, 48] on icon at bounding box center [607, 51] width 13 height 13
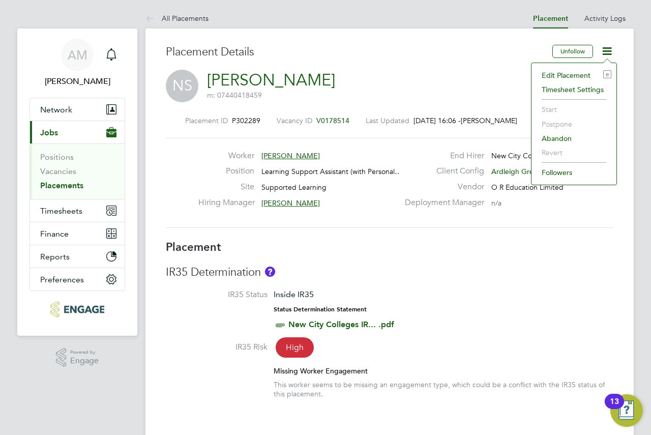
click at [601, 48] on icon at bounding box center [607, 51] width 13 height 13
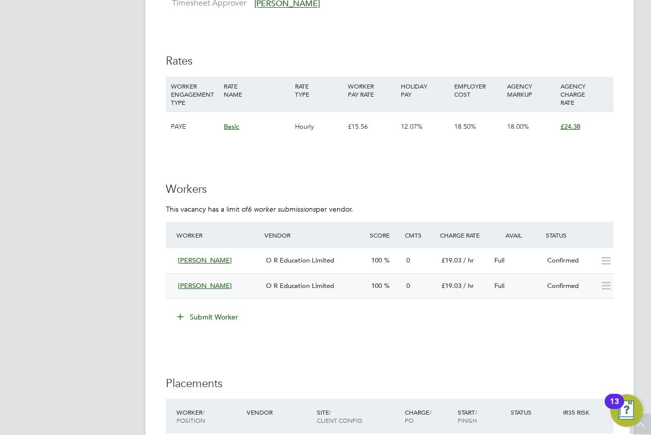
click at [344, 282] on div "O R Education Limited" at bounding box center [314, 286] width 105 height 17
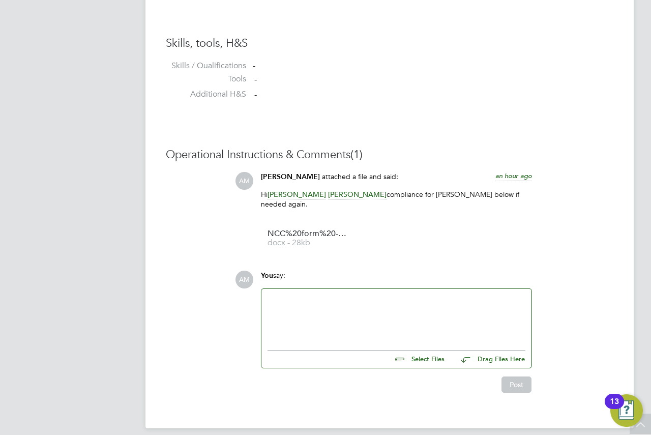
click at [400, 345] on ul at bounding box center [397, 348] width 258 height 6
click at [356, 304] on div at bounding box center [397, 317] width 258 height 44
click at [406, 352] on input "file" at bounding box center [449, 358] width 153 height 14
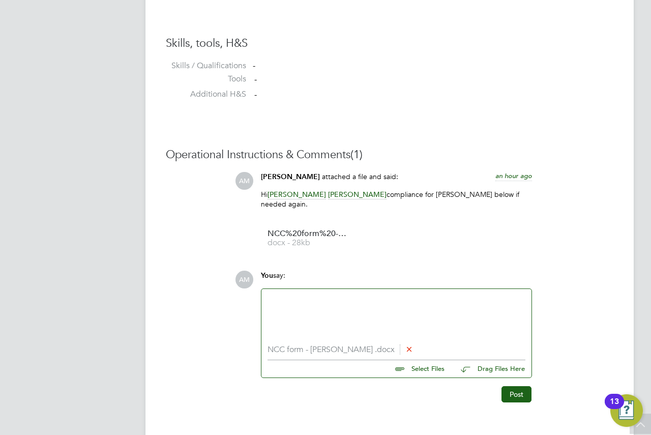
click at [322, 289] on div at bounding box center [397, 317] width 270 height 56
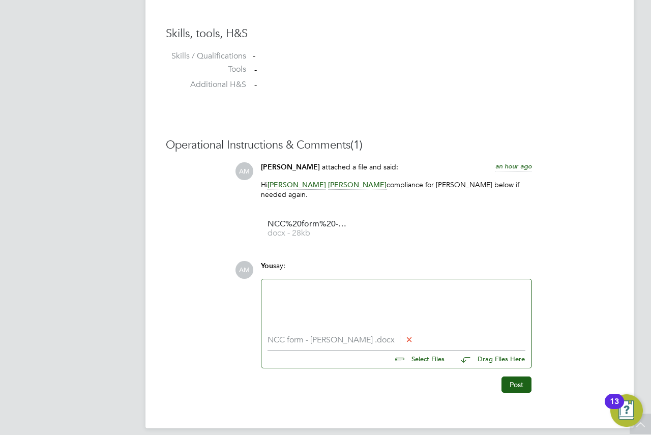
click at [322, 286] on div at bounding box center [397, 307] width 258 height 44
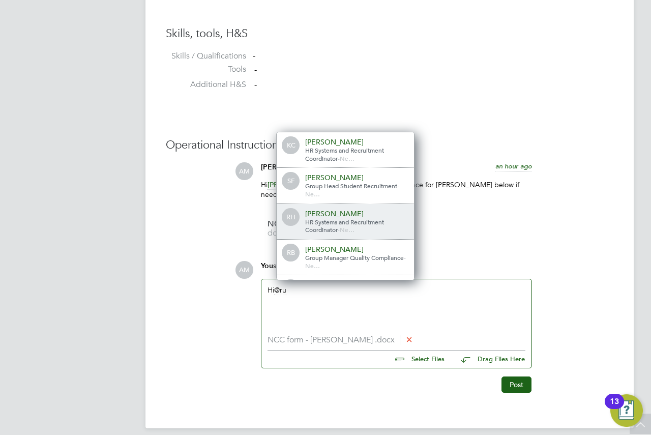
click at [359, 221] on div "HR Systems and Recruitment Coordinator - Ne…" at bounding box center [356, 226] width 102 height 16
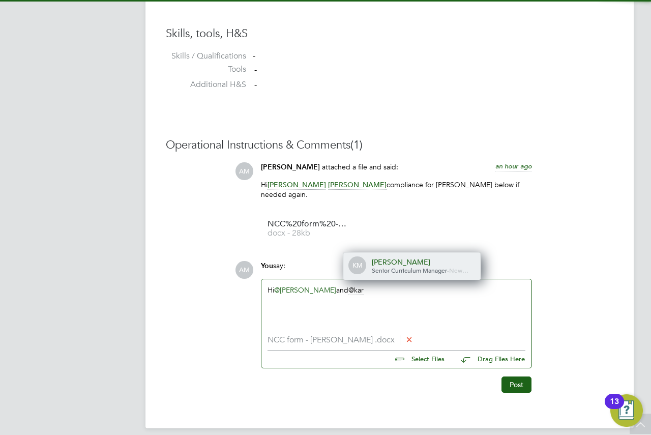
click at [413, 257] on div "[PERSON_NAME]" at bounding box center [423, 261] width 102 height 9
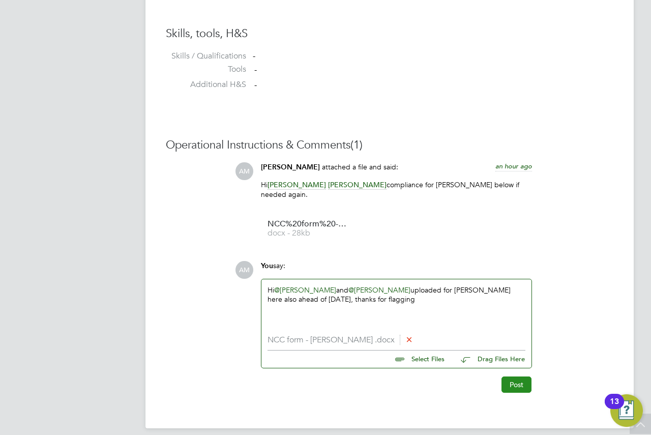
click at [519, 377] on button "Post" at bounding box center [517, 385] width 30 height 16
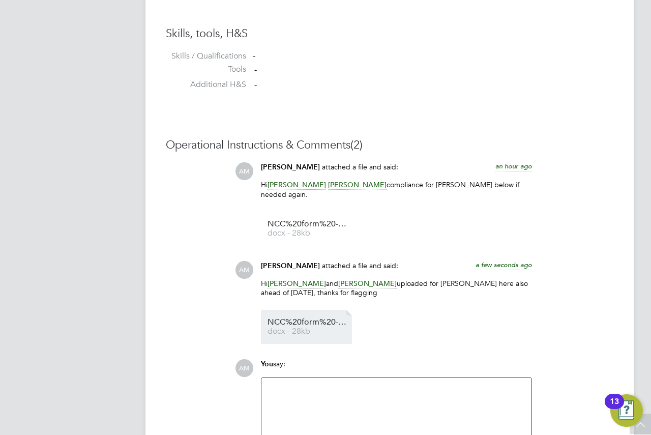
click at [323, 328] on li "NCC%20form%20-%20Mariam%20Diaoune%20 docx - 28kb" at bounding box center [306, 327] width 91 height 34
click at [315, 319] on span "NCC%20form%20-%20Mariam%20Diaoune%20" at bounding box center [308, 323] width 81 height 8
drag, startPoint x: 377, startPoint y: 55, endPoint x: 373, endPoint y: 50, distance: 5.9
drag, startPoint x: 373, startPoint y: 50, endPoint x: 314, endPoint y: 67, distance: 62.0
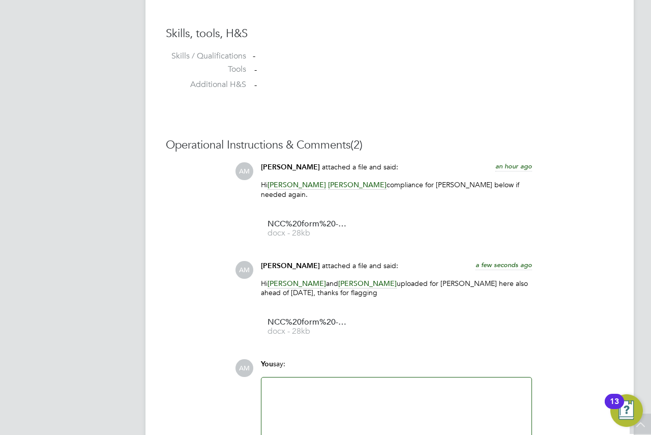
click at [314, 67] on li "Tools -" at bounding box center [390, 71] width 448 height 15
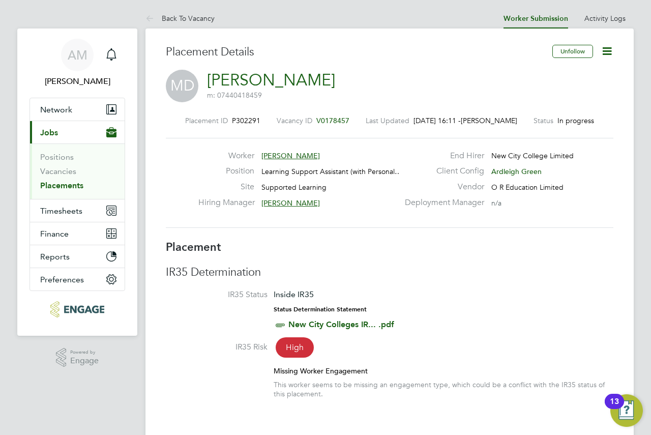
click at [603, 50] on icon at bounding box center [607, 51] width 13 height 13
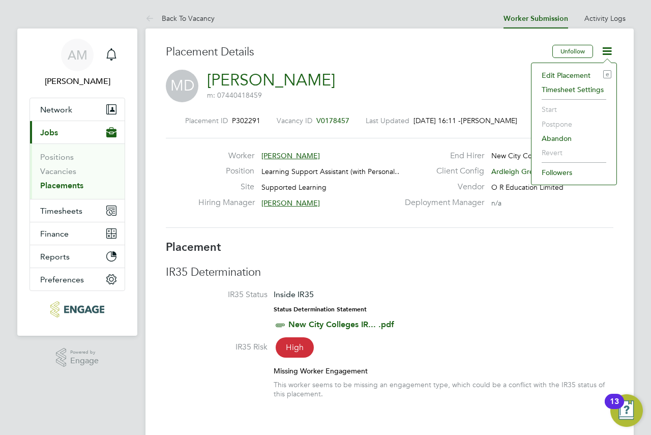
click at [603, 50] on icon at bounding box center [607, 51] width 13 height 13
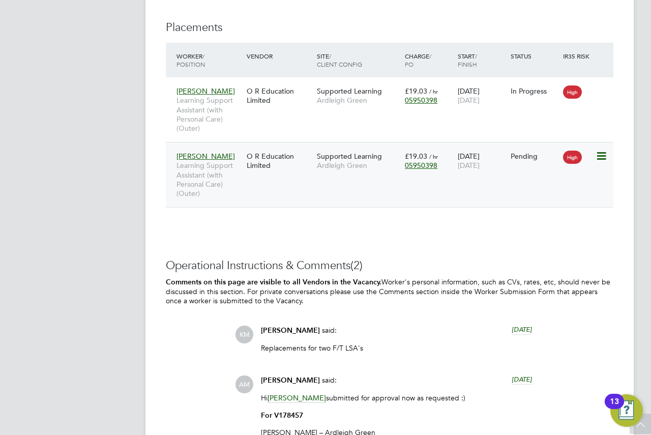
click at [437, 165] on div "05950398" at bounding box center [429, 165] width 48 height 9
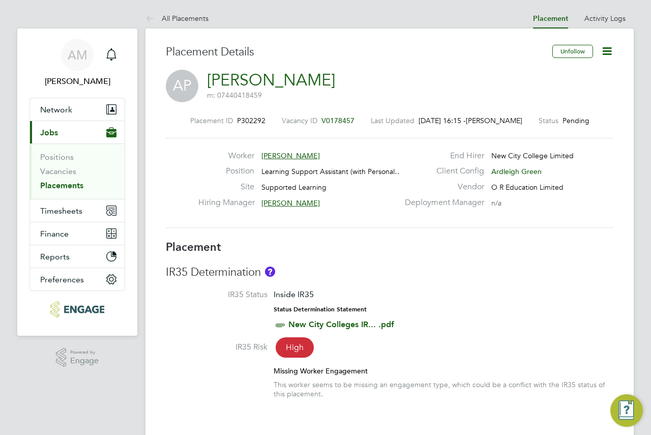
click at [603, 48] on icon at bounding box center [607, 51] width 13 height 13
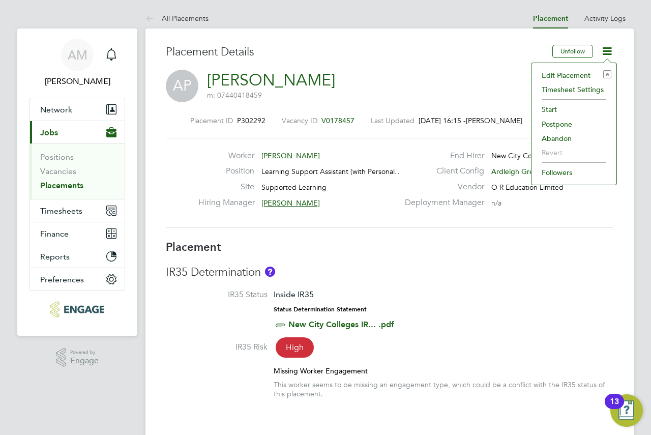
click at [555, 111] on li "Start" at bounding box center [574, 109] width 75 height 14
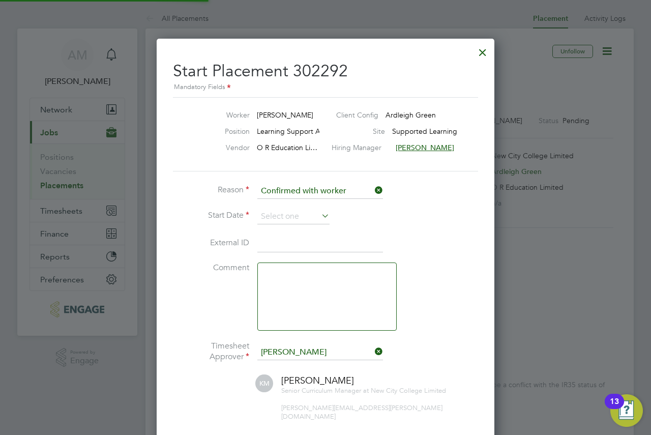
scroll to position [5, 5]
click at [320, 219] on icon at bounding box center [320, 216] width 0 height 14
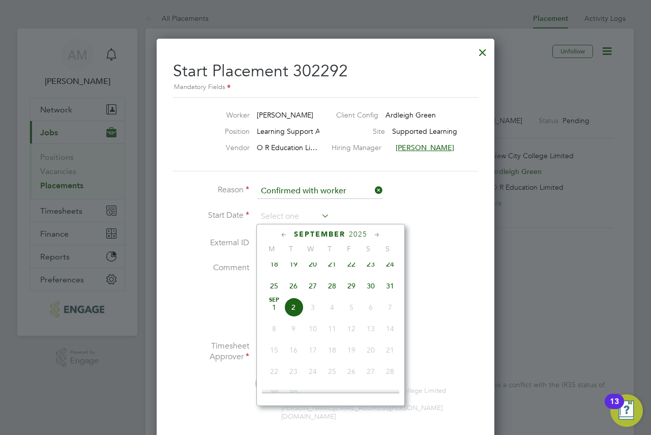
click at [354, 296] on span "29" at bounding box center [351, 285] width 19 height 19
type input "29 Aug 2025"
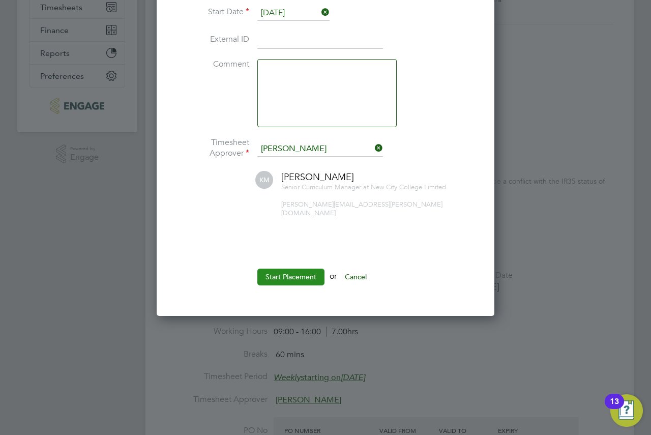
click at [295, 274] on button "Start Placement" at bounding box center [290, 277] width 67 height 16
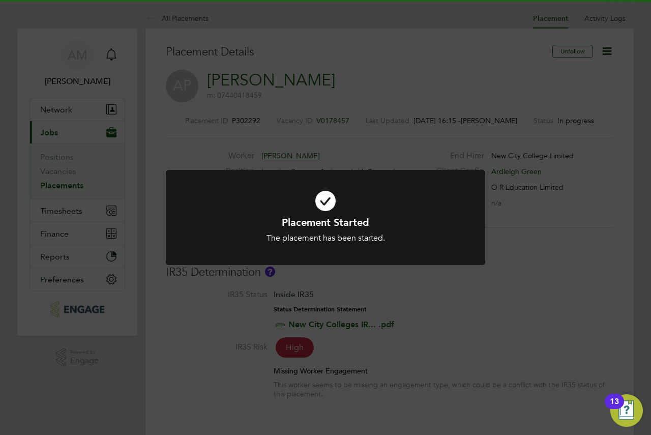
click at [523, 133] on div "Placement Started The placement has been started. Cancel Okay" at bounding box center [325, 217] width 651 height 435
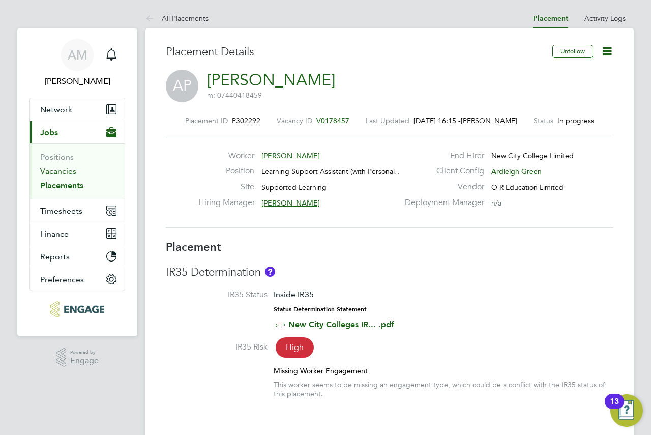
click at [53, 172] on link "Vacancies" at bounding box center [58, 171] width 36 height 10
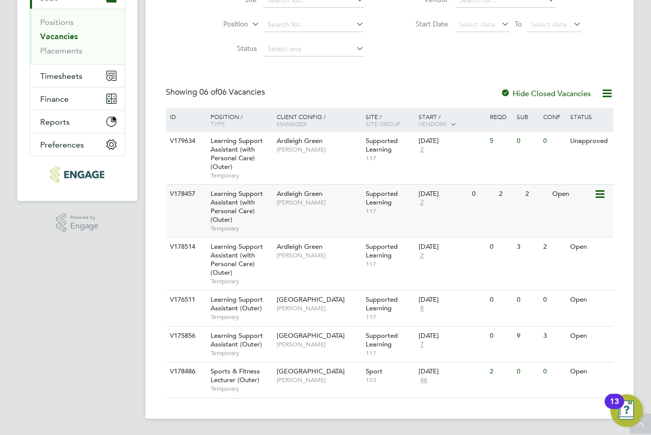
click at [450, 216] on div "V178457 Learning Support Assistant (with Personal Care) (Outer) Temporary Ardle…" at bounding box center [390, 210] width 448 height 53
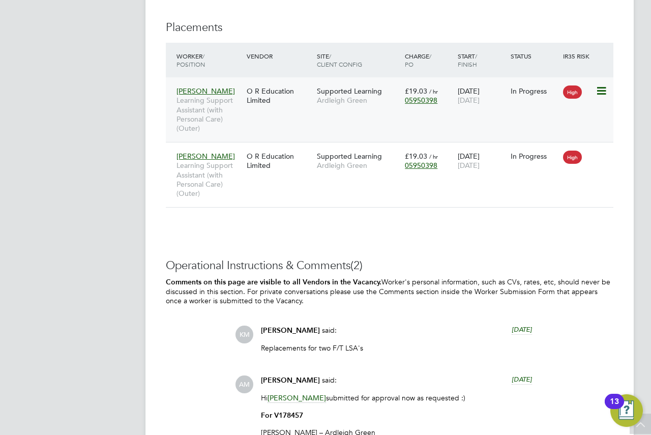
click at [278, 100] on div "O R Education Limited" at bounding box center [279, 95] width 70 height 28
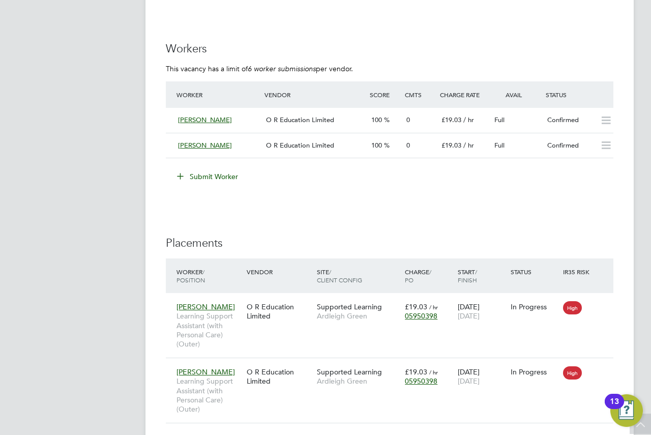
scroll to position [1921, 0]
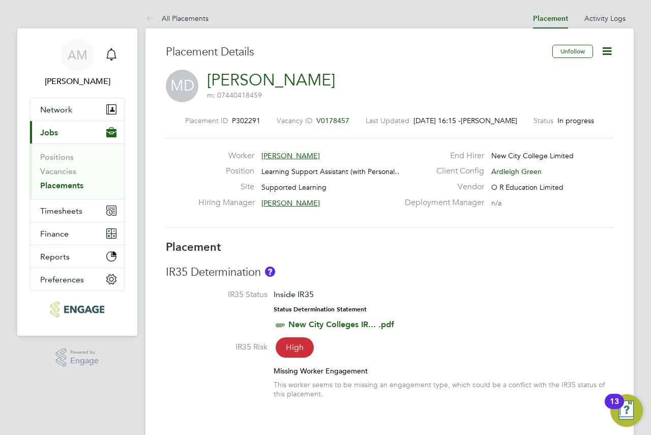
click at [601, 50] on icon at bounding box center [607, 51] width 13 height 13
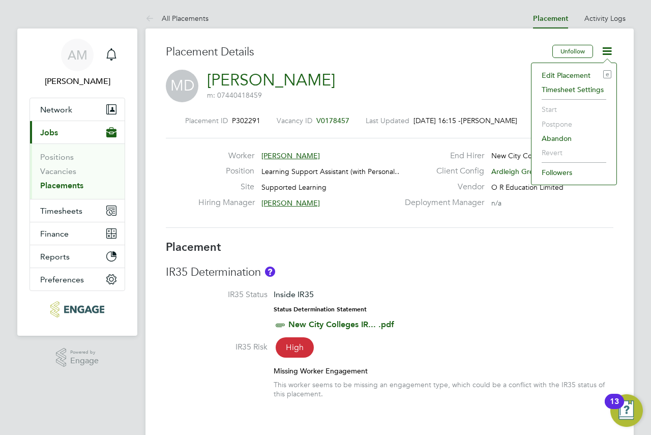
click at [364, 61] on div "Placement Details" at bounding box center [355, 57] width 379 height 25
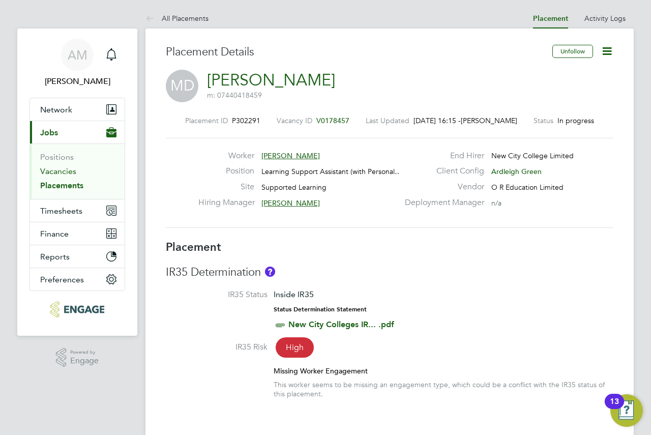
click at [57, 174] on link "Vacancies" at bounding box center [58, 171] width 36 height 10
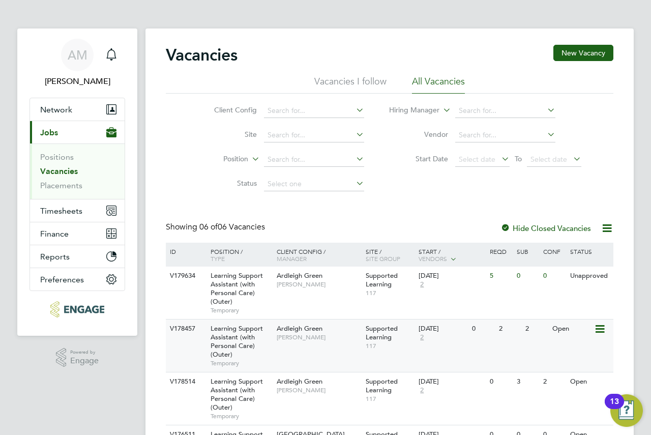
click at [458, 338] on div "01 Sep 2025 2" at bounding box center [442, 333] width 53 height 27
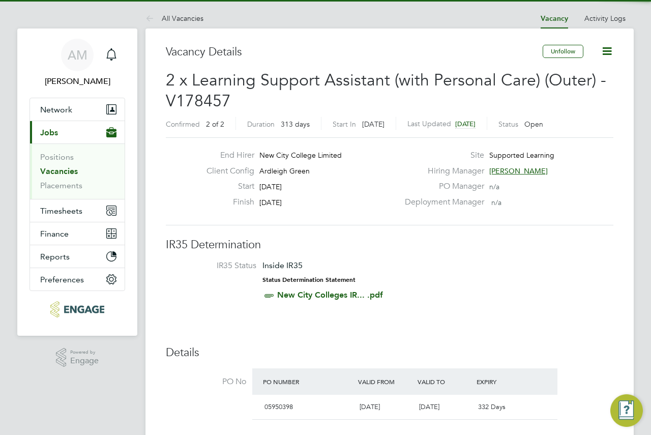
click at [605, 52] on icon at bounding box center [607, 51] width 13 height 13
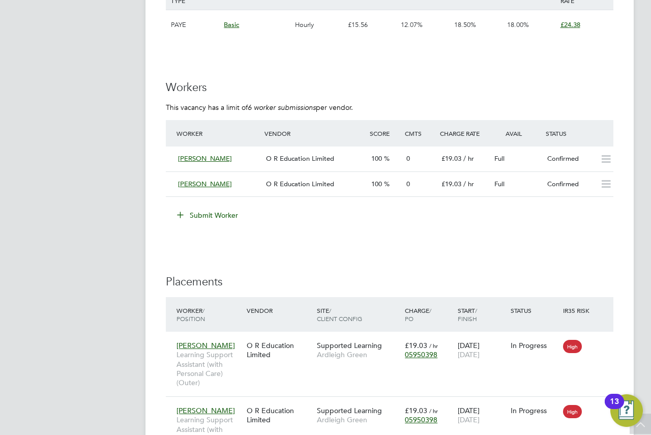
drag, startPoint x: 429, startPoint y: 238, endPoint x: 416, endPoint y: 236, distance: 13.4
drag, startPoint x: 416, startPoint y: 236, endPoint x: 352, endPoint y: 226, distance: 64.3
click at [352, 226] on li "Submit Worker" at bounding box center [390, 220] width 448 height 26
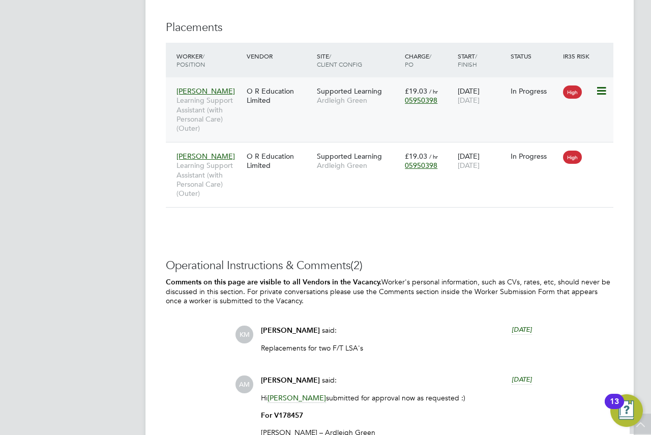
drag, startPoint x: 360, startPoint y: 208, endPoint x: 253, endPoint y: 121, distance: 137.8
click at [253, 121] on div "Mariam Diaoune Learning Support Assistant (with Personal Care) (Outer) O R Educ…" at bounding box center [390, 109] width 448 height 65
click at [302, 119] on div "Mariam Diaoune Learning Support Assistant (with Personal Care) (Outer) O R Educ…" at bounding box center [390, 109] width 448 height 65
drag, startPoint x: 303, startPoint y: 113, endPoint x: 272, endPoint y: 111, distance: 31.6
click at [272, 111] on div "Mariam Diaoune Learning Support Assistant (with Personal Care) (Outer) O R Educ…" at bounding box center [390, 109] width 448 height 65
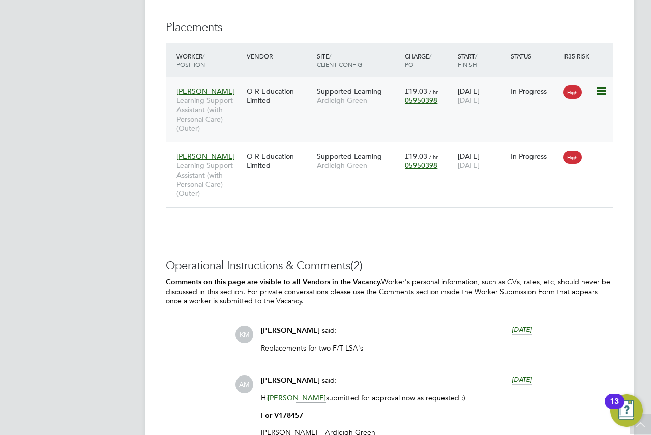
click at [272, 101] on div "O R Education Limited" at bounding box center [279, 95] width 70 height 28
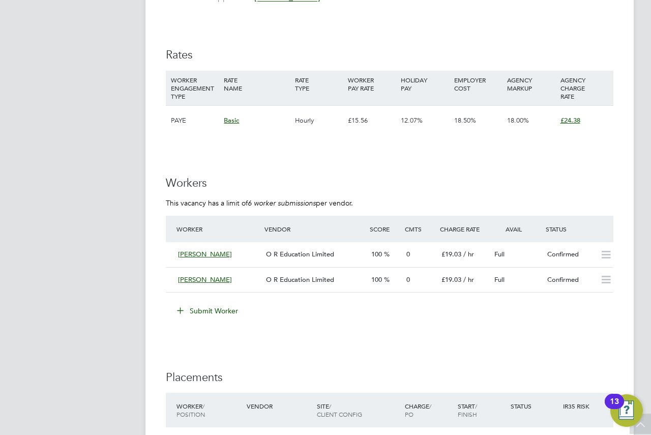
scroll to position [1769, 0]
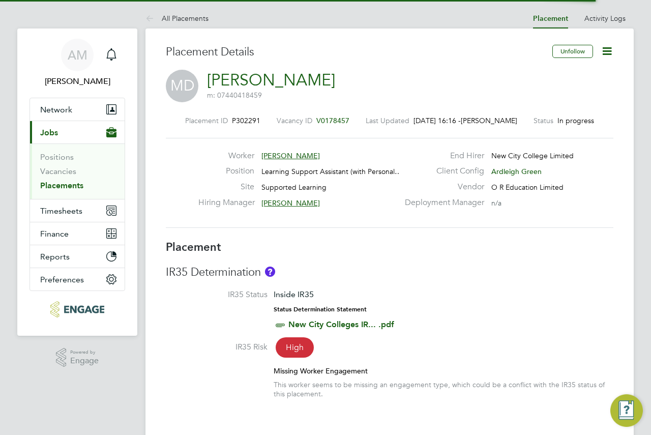
click at [606, 49] on icon at bounding box center [607, 51] width 13 height 13
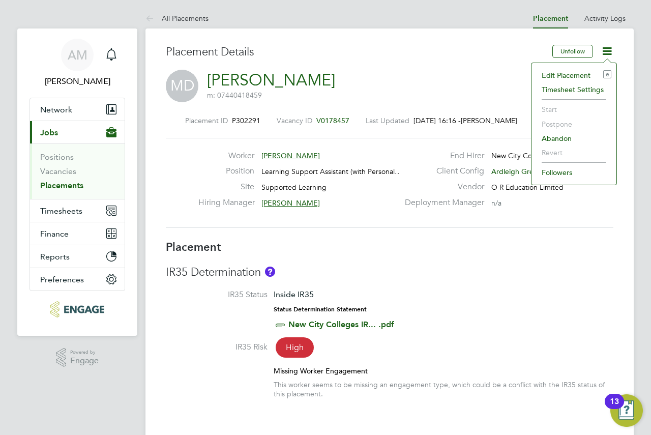
drag, startPoint x: 451, startPoint y: 55, endPoint x: 443, endPoint y: 54, distance: 7.6
click at [443, 54] on h3 "Placement Details" at bounding box center [355, 52] width 379 height 15
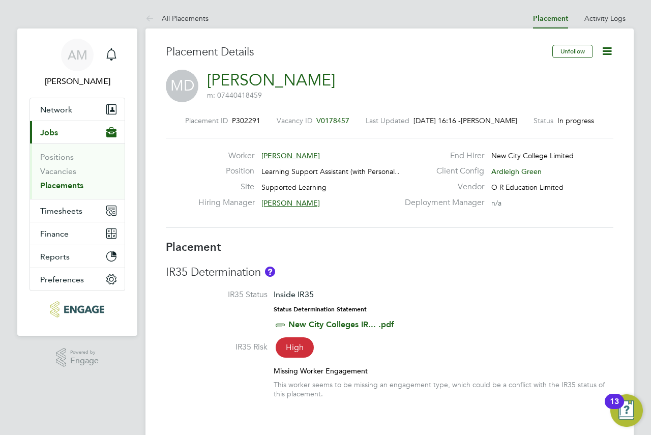
drag, startPoint x: 528, startPoint y: 152, endPoint x: 514, endPoint y: 113, distance: 40.6
drag, startPoint x: 514, startPoint y: 113, endPoint x: 462, endPoint y: 67, distance: 70.7
click at [464, 65] on div "Placement Details" at bounding box center [355, 57] width 379 height 25
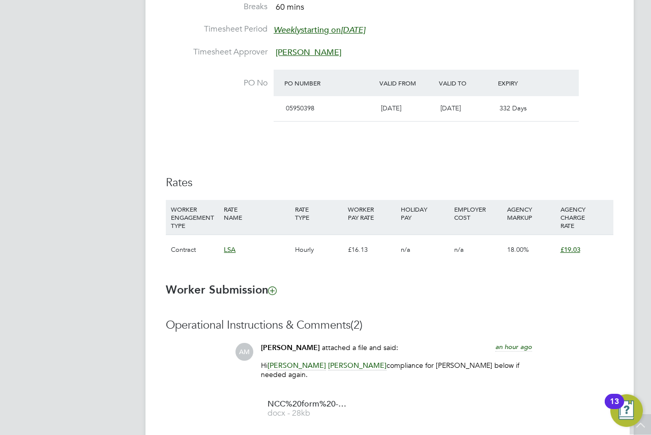
scroll to position [611, 0]
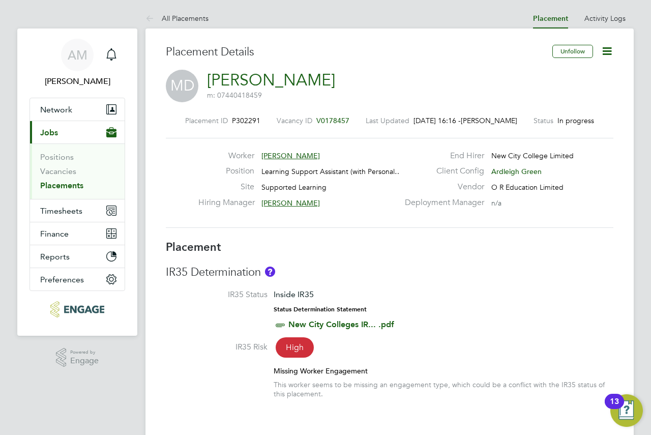
click at [609, 47] on icon at bounding box center [607, 51] width 13 height 13
click at [613, 53] on icon at bounding box center [607, 51] width 13 height 13
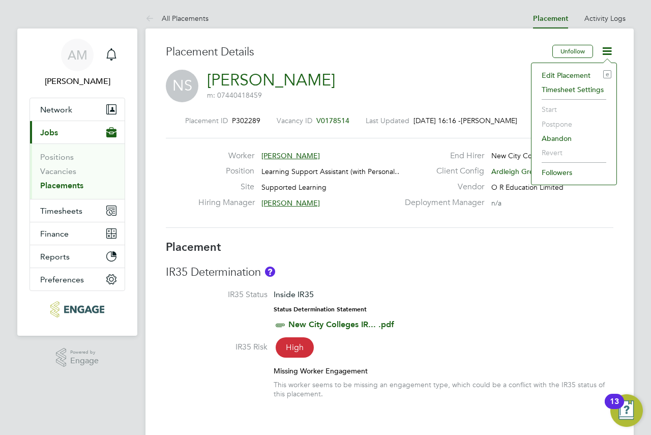
click at [613, 53] on icon at bounding box center [607, 51] width 13 height 13
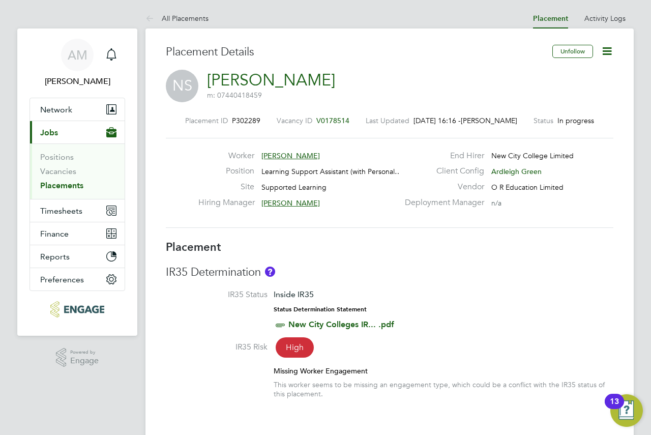
click at [605, 57] on icon at bounding box center [607, 51] width 13 height 13
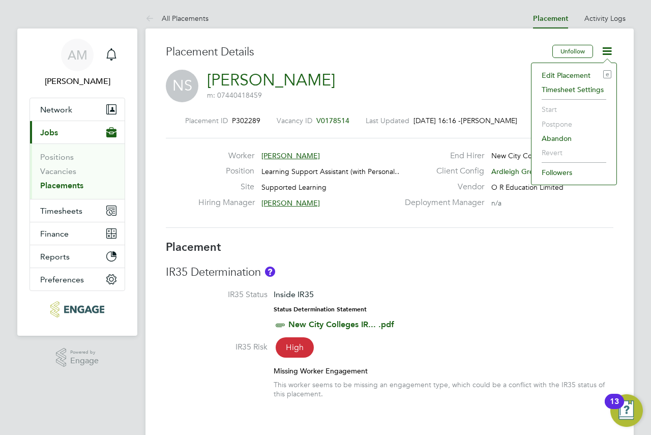
click at [606, 55] on icon at bounding box center [607, 51] width 13 height 13
